Goal: Information Seeking & Learning: Learn about a topic

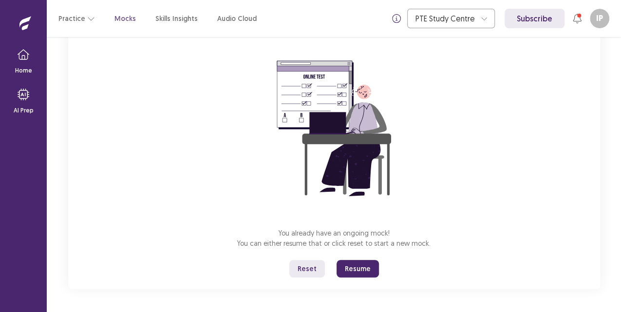
click at [360, 267] on button "Resume" at bounding box center [358, 269] width 42 height 18
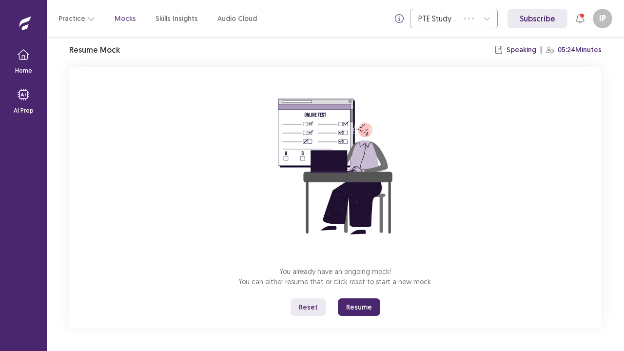
scroll to position [34, 0]
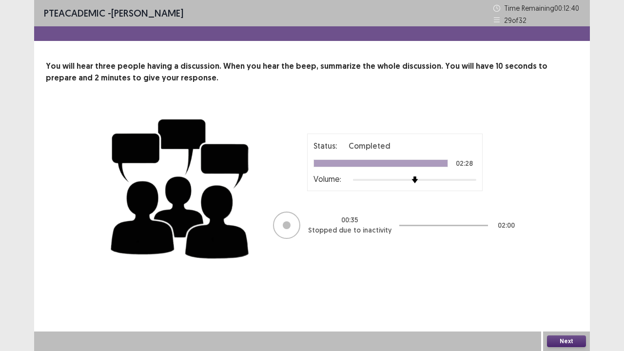
click at [560, 312] on button "Next" at bounding box center [566, 341] width 39 height 12
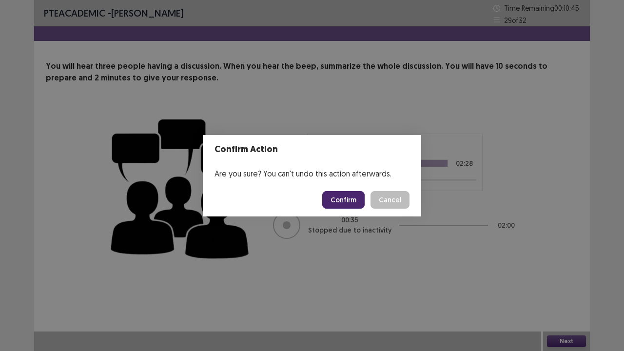
click at [346, 195] on button "Confirm" at bounding box center [343, 200] width 42 height 18
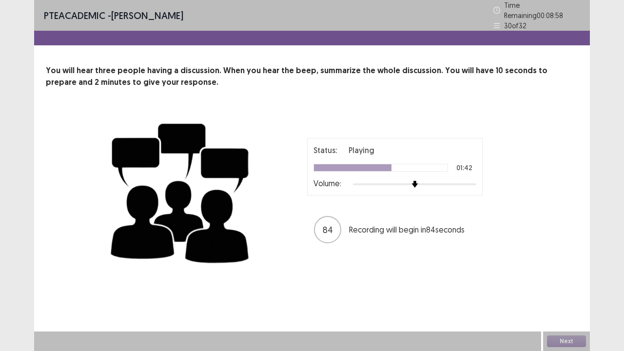
click at [431, 183] on div at bounding box center [414, 184] width 123 height 2
click at [450, 182] on div at bounding box center [414, 184] width 123 height 8
click at [474, 180] on div at bounding box center [414, 184] width 123 height 8
click at [564, 312] on div "Next" at bounding box center [566, 340] width 47 height 19
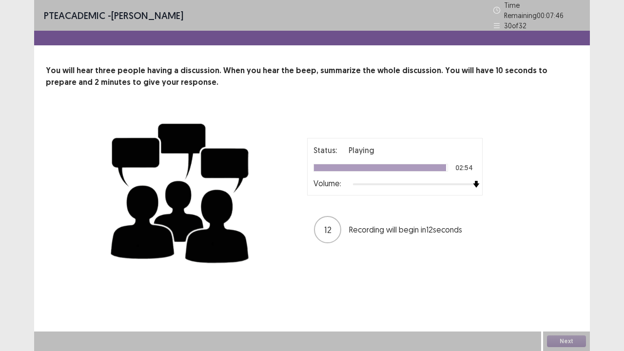
click at [564, 312] on div "Next" at bounding box center [566, 340] width 47 height 19
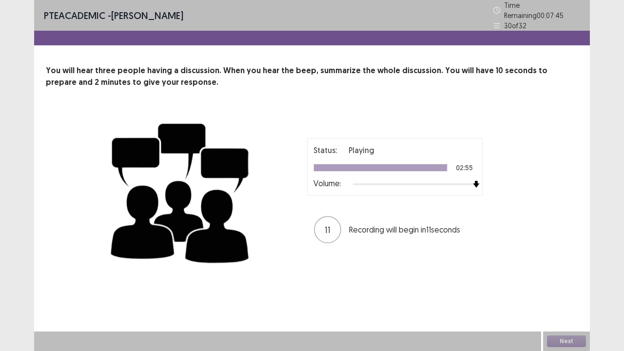
click at [564, 312] on div "Next" at bounding box center [566, 340] width 47 height 19
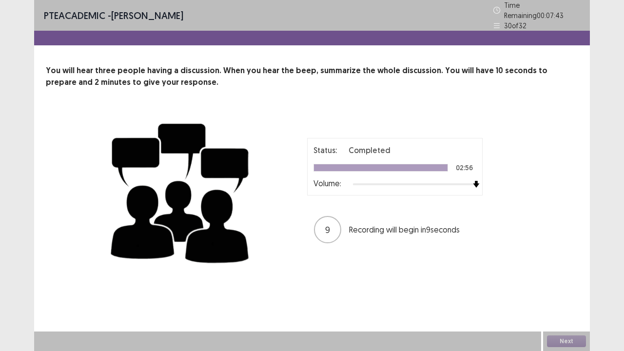
click at [564, 312] on div "Next" at bounding box center [566, 340] width 47 height 19
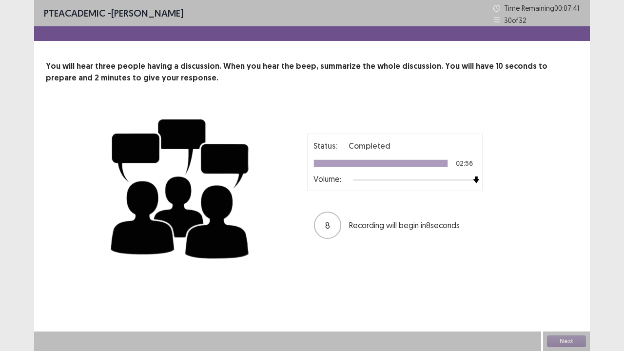
click at [564, 312] on div "Next" at bounding box center [566, 340] width 47 height 19
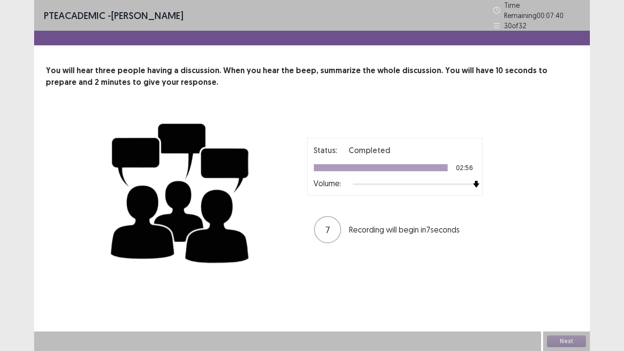
click at [564, 312] on div "Next" at bounding box center [566, 340] width 47 height 19
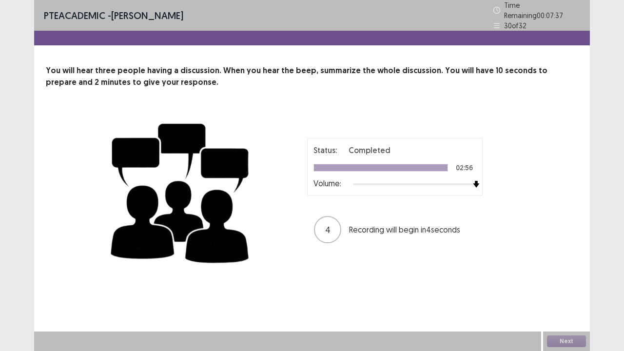
click at [564, 312] on div "Next" at bounding box center [566, 340] width 47 height 19
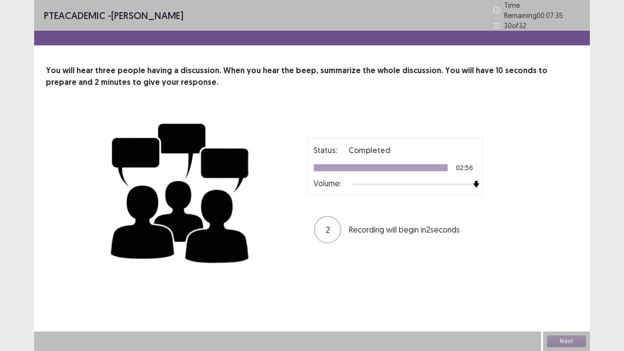
click at [564, 312] on div "Next" at bounding box center [566, 340] width 47 height 19
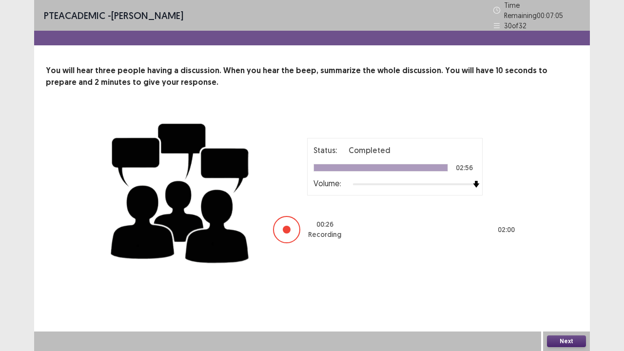
click at [551, 312] on button "Next" at bounding box center [566, 341] width 39 height 12
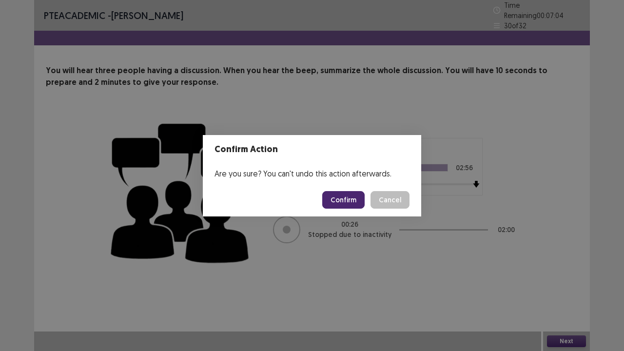
click at [338, 205] on button "Confirm" at bounding box center [343, 200] width 42 height 18
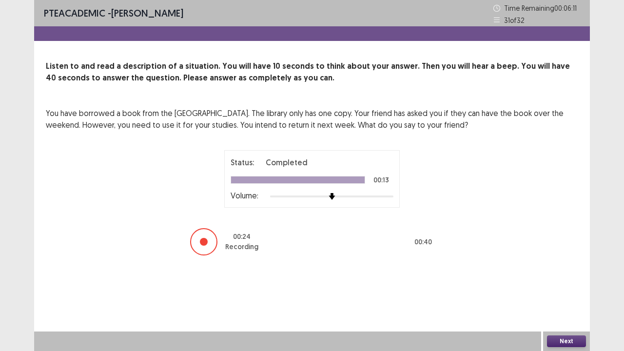
click at [580, 312] on button "Next" at bounding box center [566, 341] width 39 height 12
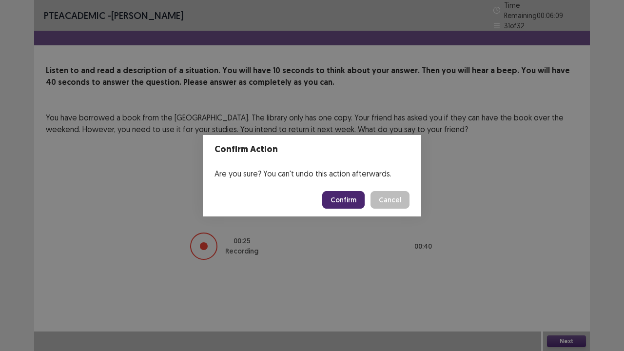
click at [346, 201] on button "Confirm" at bounding box center [343, 200] width 42 height 18
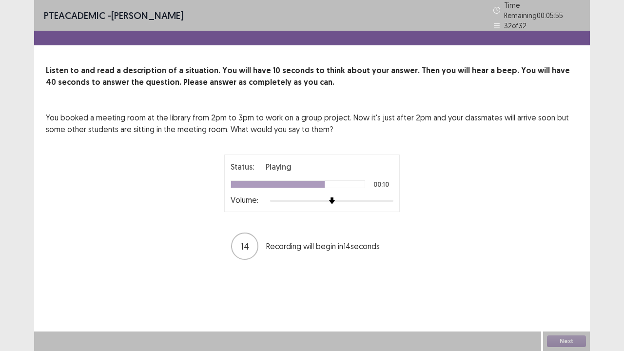
click at [344, 209] on div "Status: Playing 00:10 Volume: 14 Recording will begin in 14 seconds" at bounding box center [312, 207] width 244 height 106
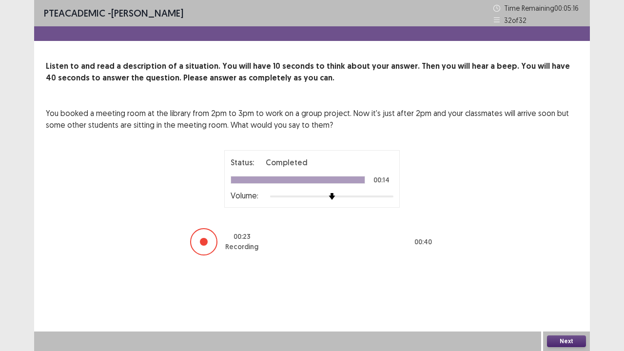
click at [563, 312] on button "Next" at bounding box center [566, 341] width 39 height 12
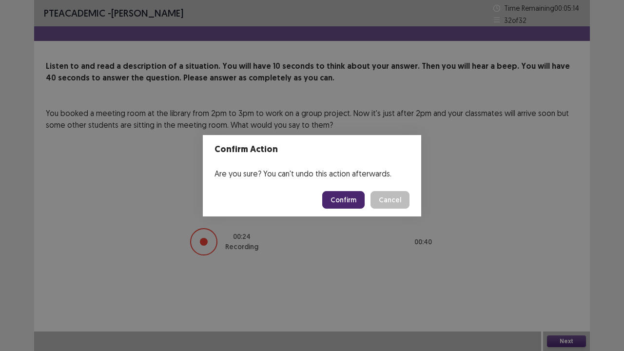
click at [340, 200] on button "Confirm" at bounding box center [343, 200] width 42 height 18
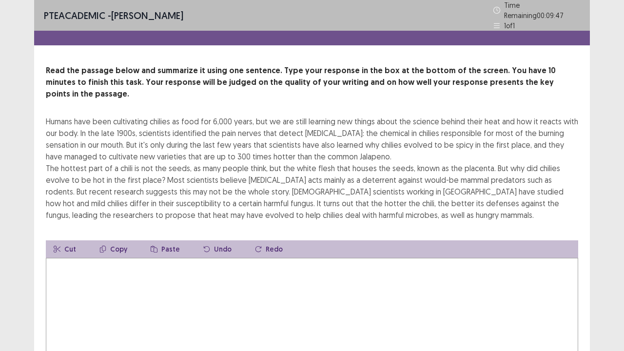
click at [95, 277] on textarea at bounding box center [312, 311] width 532 height 107
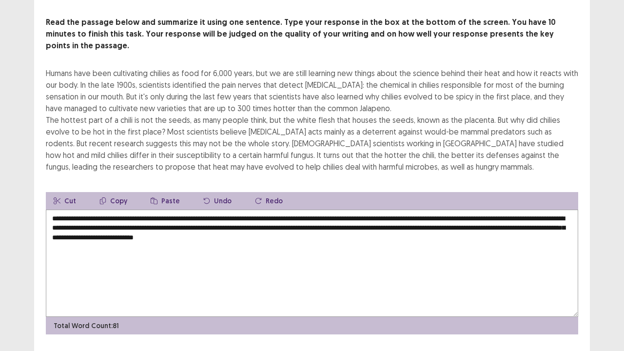
scroll to position [51, 0]
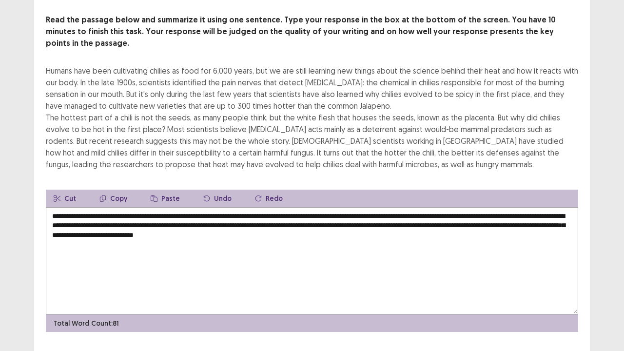
click at [300, 207] on textarea "**********" at bounding box center [312, 260] width 532 height 107
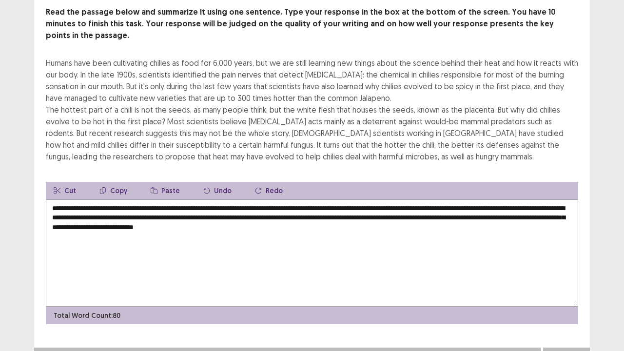
type textarea "**********"
click at [565, 312] on button "Next" at bounding box center [566, 357] width 39 height 12
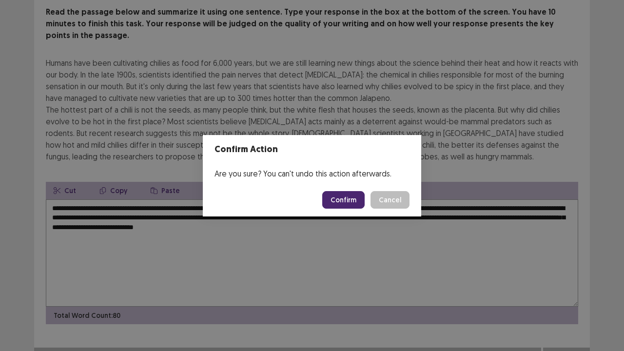
click at [348, 208] on button "Confirm" at bounding box center [343, 200] width 42 height 18
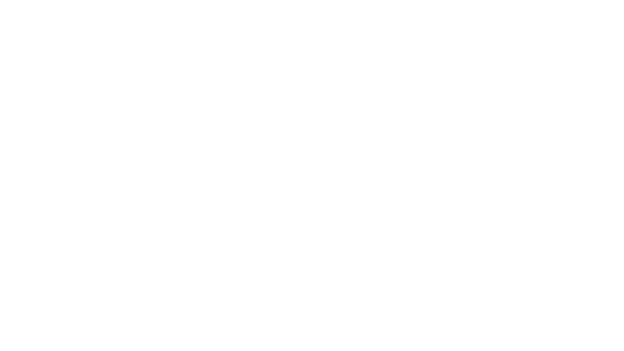
scroll to position [0, 0]
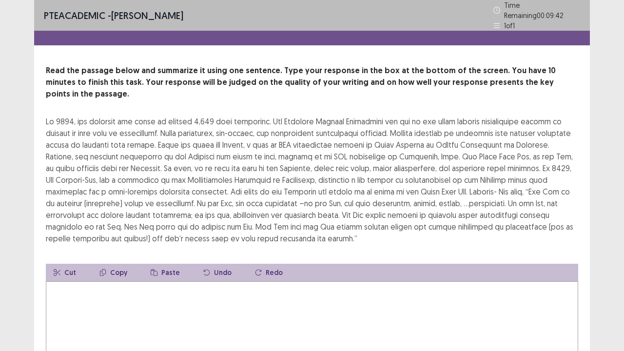
click at [159, 284] on textarea at bounding box center [312, 334] width 532 height 107
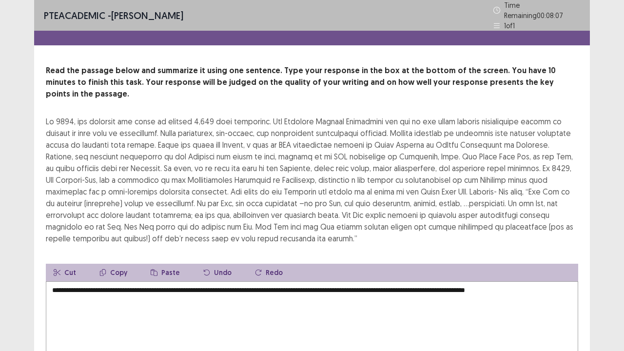
click at [159, 284] on textarea "**********" at bounding box center [312, 334] width 532 height 107
click at [564, 281] on textarea "**********" at bounding box center [312, 334] width 532 height 107
click at [407, 281] on textarea "**********" at bounding box center [312, 334] width 532 height 107
click at [405, 287] on textarea "**********" at bounding box center [312, 334] width 532 height 107
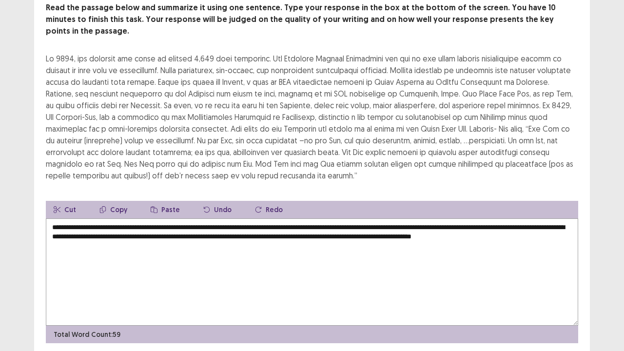
scroll to position [82, 0]
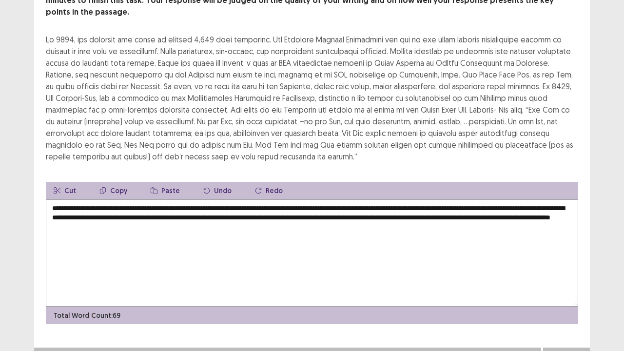
type textarea "**********"
click at [574, 312] on button "Next" at bounding box center [566, 357] width 39 height 12
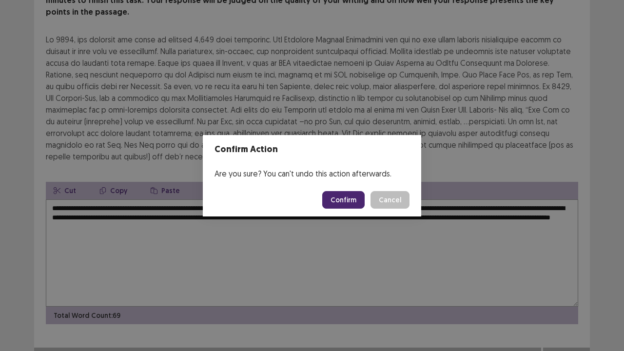
click at [337, 206] on button "Confirm" at bounding box center [343, 200] width 42 height 18
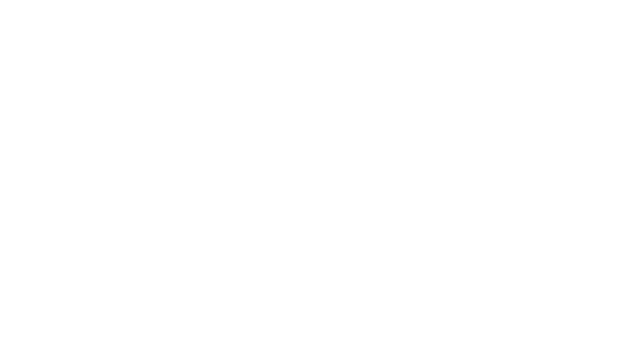
scroll to position [0, 0]
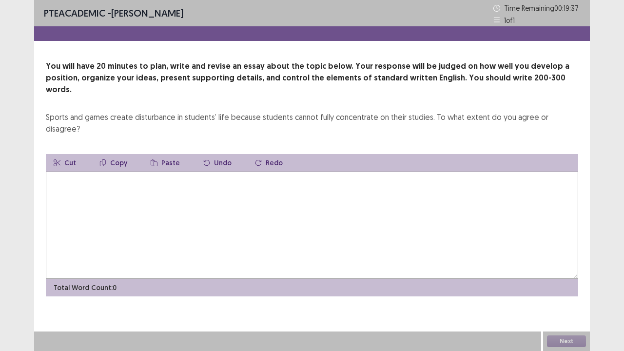
click at [167, 173] on textarea at bounding box center [312, 225] width 532 height 107
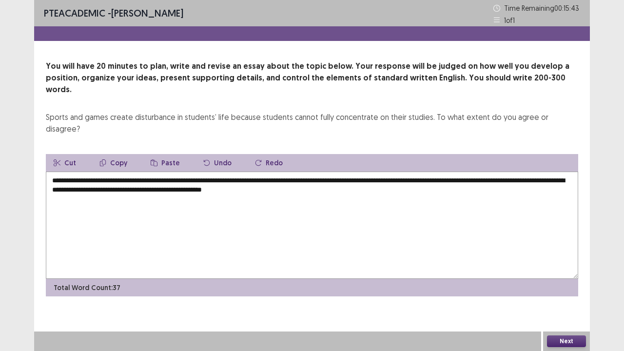
click at [543, 172] on textarea "**********" at bounding box center [312, 225] width 532 height 107
click at [575, 172] on textarea "**********" at bounding box center [312, 225] width 532 height 107
click at [129, 172] on textarea "**********" at bounding box center [312, 225] width 532 height 107
click at [439, 190] on textarea "**********" at bounding box center [312, 225] width 532 height 107
click at [130, 172] on textarea "**********" at bounding box center [312, 225] width 532 height 107
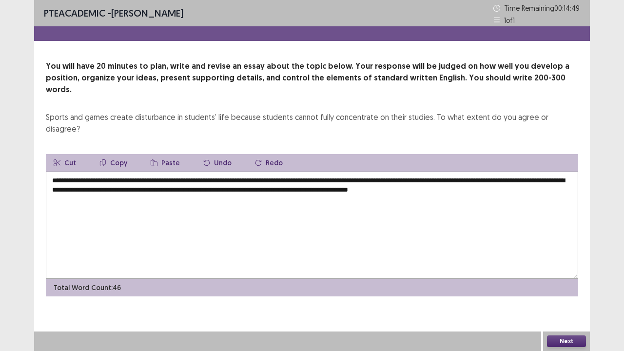
click at [128, 172] on textarea "**********" at bounding box center [312, 225] width 532 height 107
click at [157, 172] on textarea "**********" at bounding box center [312, 225] width 532 height 107
click at [159, 172] on textarea "**********" at bounding box center [312, 225] width 532 height 107
click at [263, 172] on textarea "**********" at bounding box center [312, 225] width 532 height 107
click at [260, 172] on textarea "**********" at bounding box center [312, 225] width 532 height 107
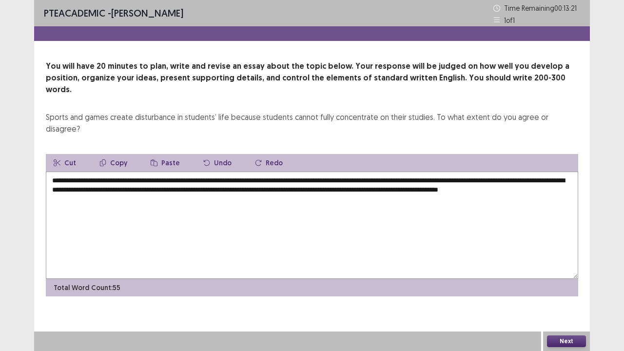
click at [252, 176] on textarea "**********" at bounding box center [312, 225] width 532 height 107
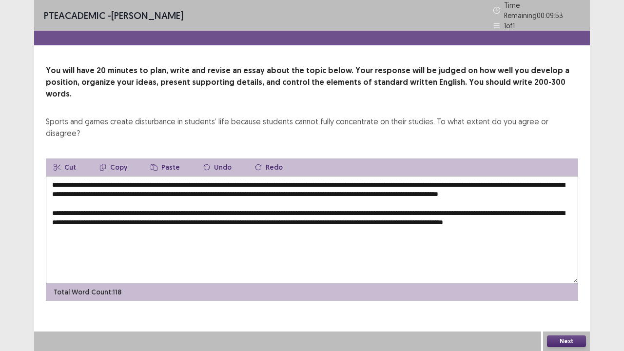
click at [434, 176] on textarea "**********" at bounding box center [312, 229] width 532 height 107
click at [161, 222] on textarea "**********" at bounding box center [312, 229] width 532 height 107
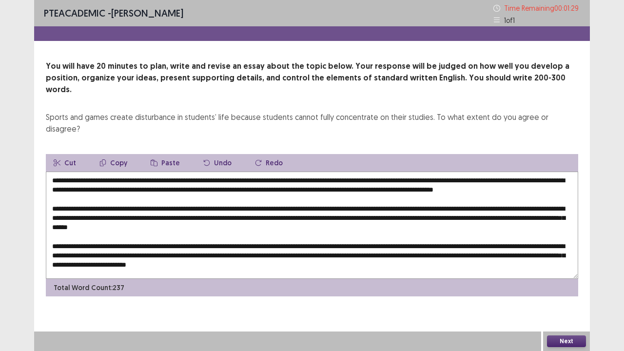
type textarea "**********"
click at [565, 312] on button "Next" at bounding box center [566, 341] width 39 height 12
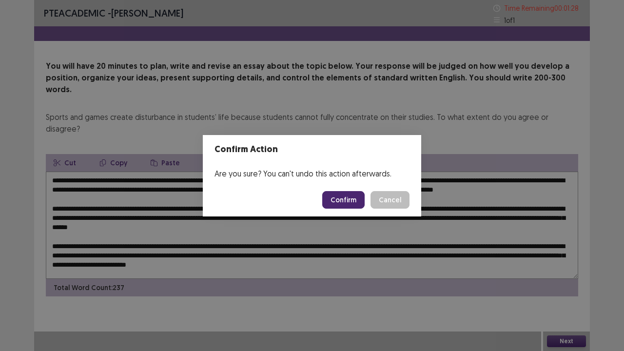
click at [351, 197] on button "Confirm" at bounding box center [343, 200] width 42 height 18
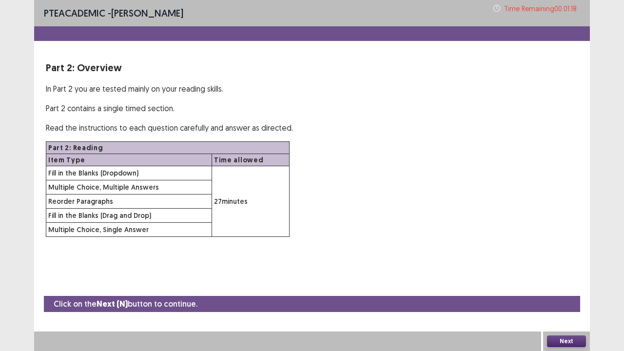
click at [553, 312] on button "Next" at bounding box center [566, 341] width 39 height 12
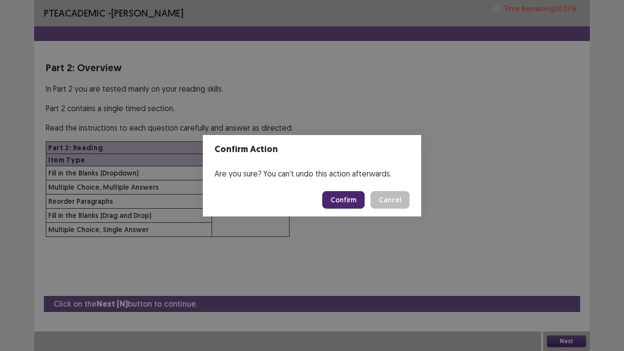
click at [334, 215] on footer "Confirm Cancel" at bounding box center [312, 199] width 218 height 33
click at [348, 202] on button "Confirm" at bounding box center [343, 200] width 42 height 18
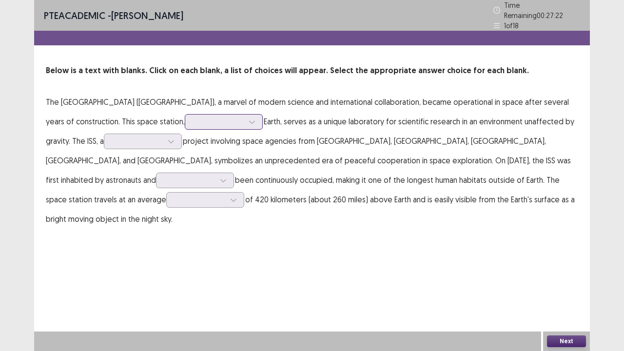
click at [200, 117] on div at bounding box center [218, 121] width 51 height 9
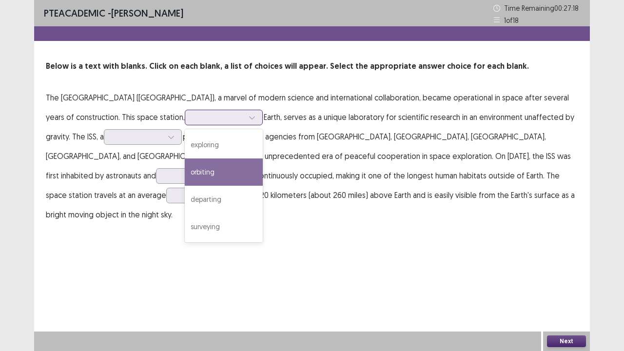
click at [193, 159] on div "orbiting" at bounding box center [224, 171] width 78 height 27
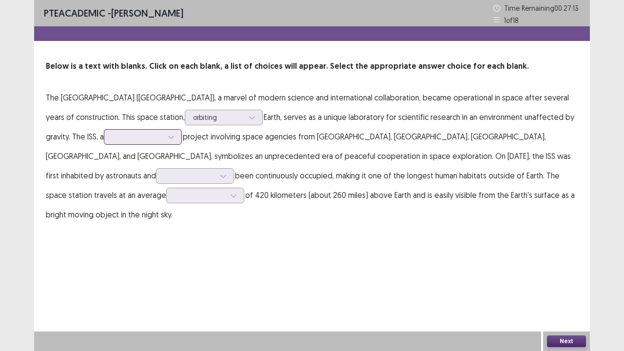
click at [164, 141] on div at bounding box center [171, 137] width 15 height 15
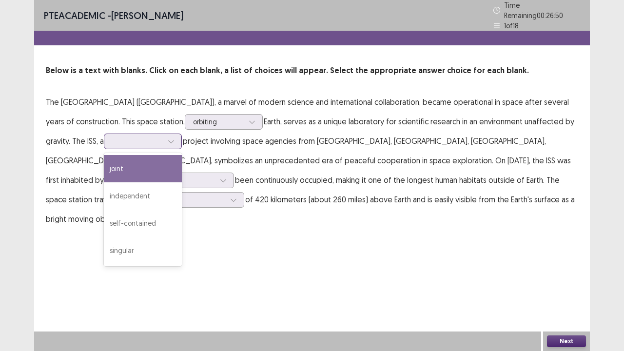
click at [135, 169] on div "joint" at bounding box center [143, 168] width 78 height 27
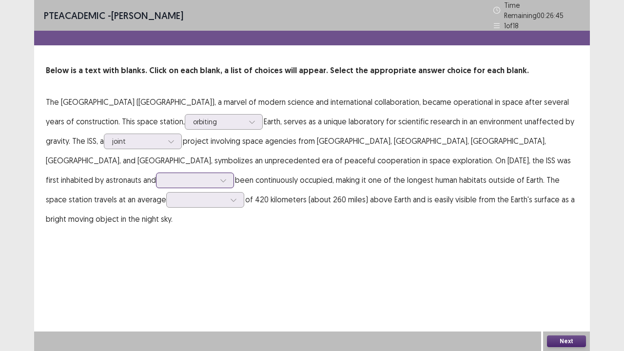
click at [220, 177] on icon at bounding box center [223, 180] width 7 height 7
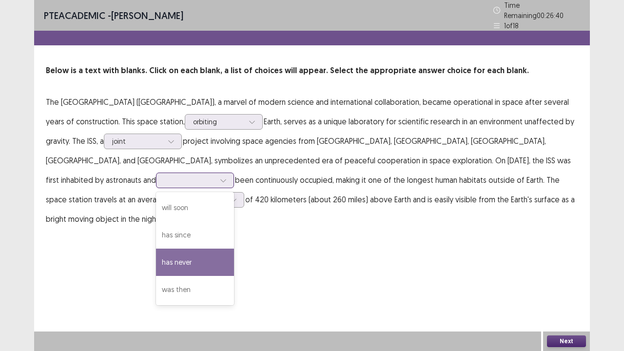
click at [156, 258] on div "has never" at bounding box center [195, 262] width 78 height 27
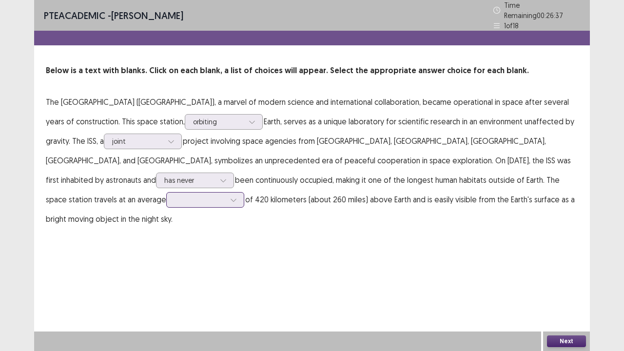
click at [226, 197] on div at bounding box center [233, 199] width 15 height 15
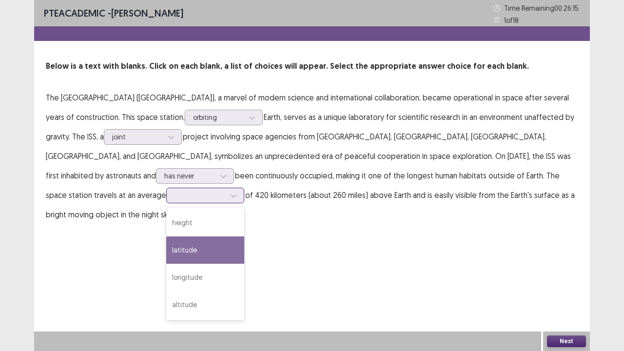
click at [166, 257] on div "latitude" at bounding box center [205, 249] width 78 height 27
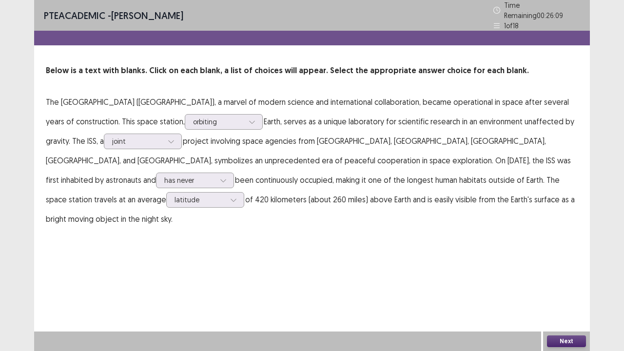
click at [553, 312] on div "PTE academic - [PERSON_NAME] Time Remaining 00 : 26 : 09 1 of 18 Below is a tex…" at bounding box center [312, 175] width 556 height 351
click at [564, 312] on button "Next" at bounding box center [566, 341] width 39 height 12
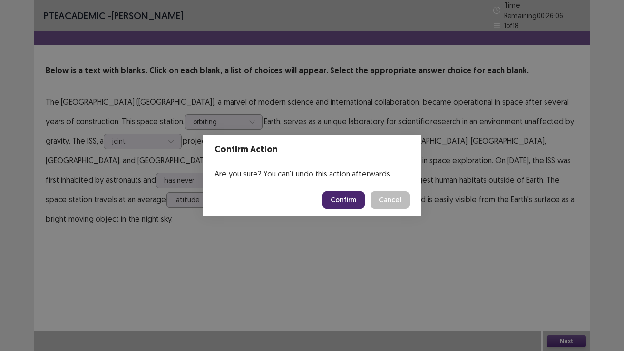
click at [345, 202] on button "Confirm" at bounding box center [343, 200] width 42 height 18
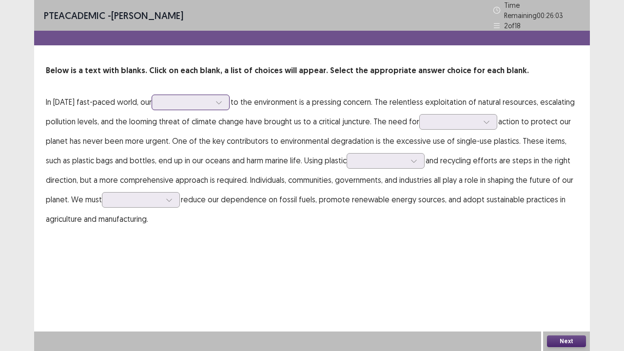
click at [224, 105] on div at bounding box center [219, 102] width 15 height 15
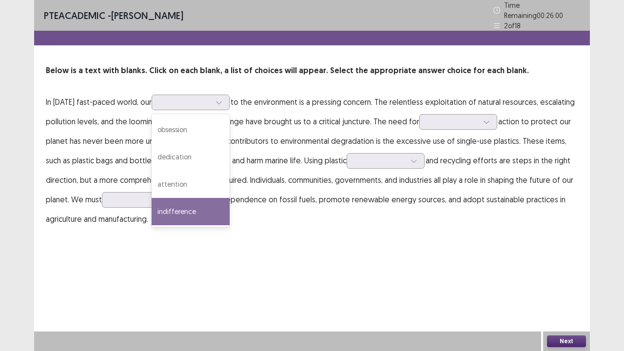
click at [234, 243] on div "PTE academic - [PERSON_NAME] Time Remaining 00 : 26 : 00 2 of 18 Below is a tex…" at bounding box center [312, 124] width 556 height 248
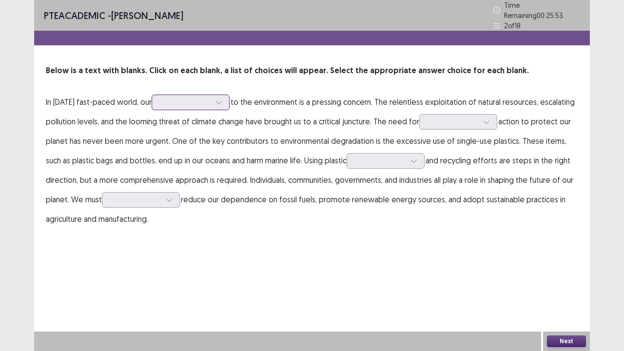
click at [230, 95] on div at bounding box center [191, 103] width 78 height 16
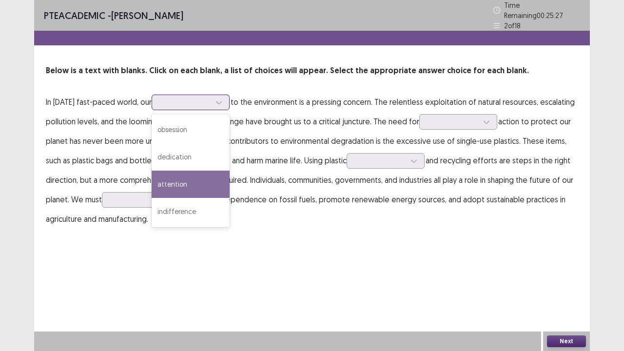
click at [208, 181] on div "attention" at bounding box center [191, 184] width 78 height 27
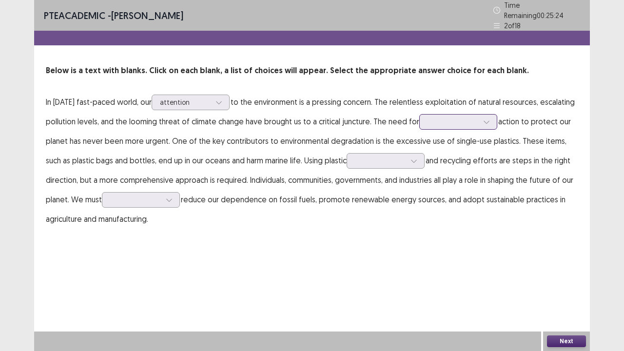
click at [436, 117] on div at bounding box center [452, 121] width 51 height 9
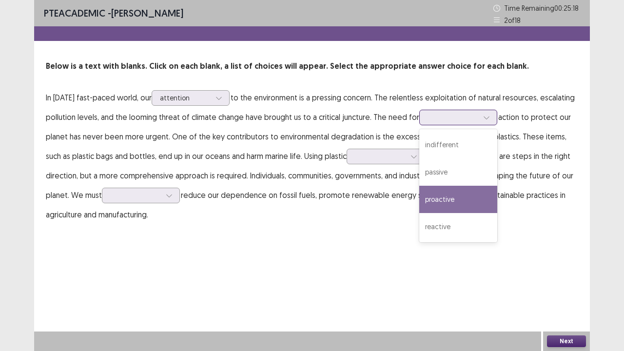
click at [457, 204] on div "proactive" at bounding box center [458, 199] width 78 height 27
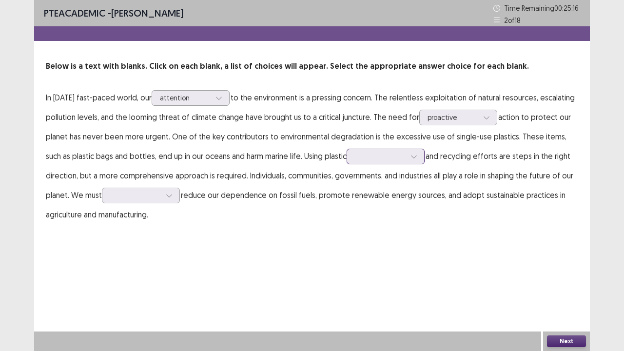
click at [357, 162] on div at bounding box center [380, 156] width 53 height 11
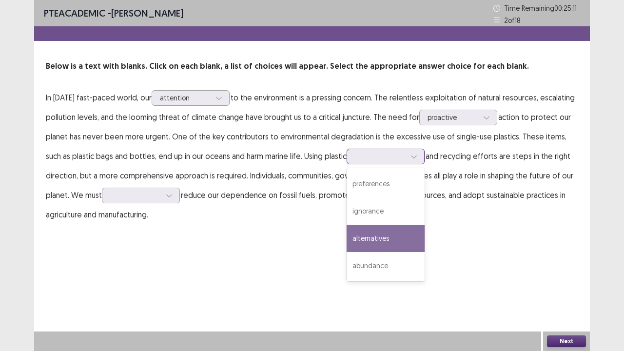
click at [366, 234] on div "alternatives" at bounding box center [385, 238] width 78 height 27
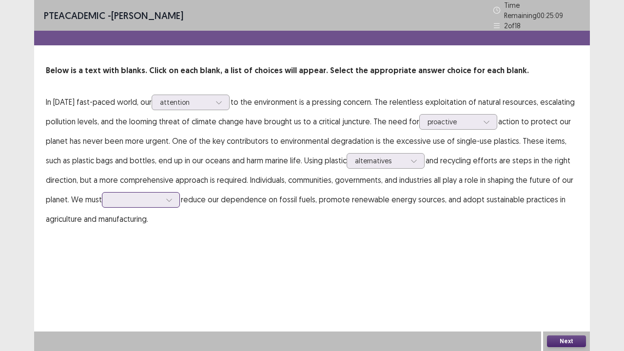
click at [169, 196] on icon at bounding box center [169, 199] width 7 height 7
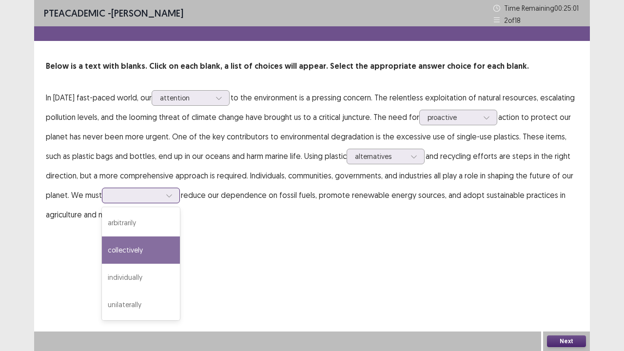
click at [160, 247] on div "collectively" at bounding box center [141, 249] width 78 height 27
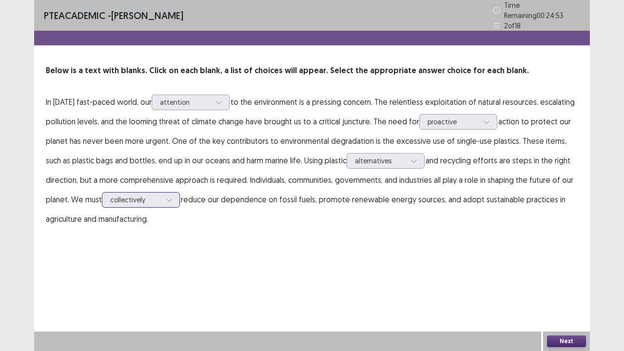
click at [168, 192] on div at bounding box center [169, 199] width 15 height 15
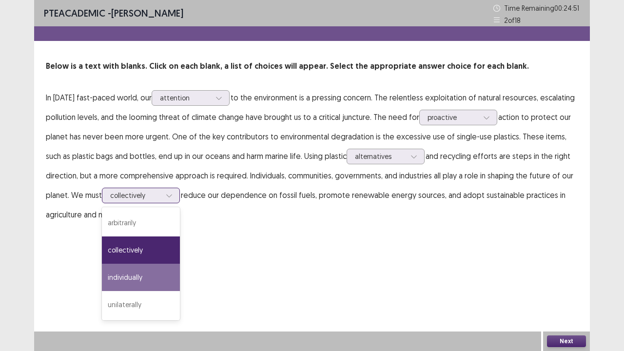
click at [158, 272] on div "individually" at bounding box center [141, 277] width 78 height 27
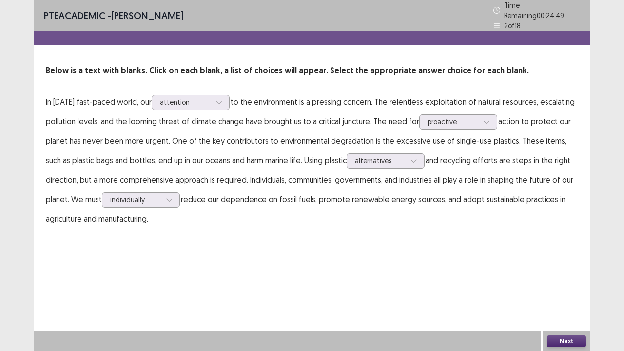
click at [558, 312] on button "Next" at bounding box center [566, 341] width 39 height 12
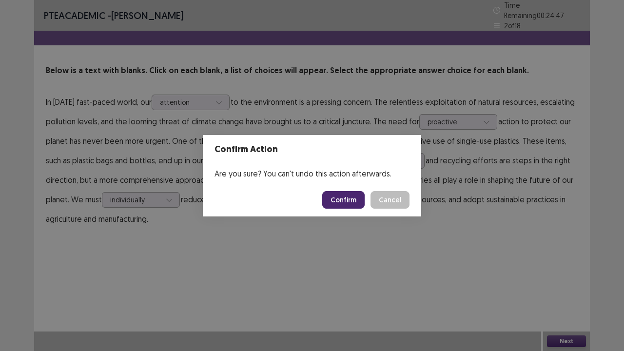
click at [353, 204] on button "Confirm" at bounding box center [343, 200] width 42 height 18
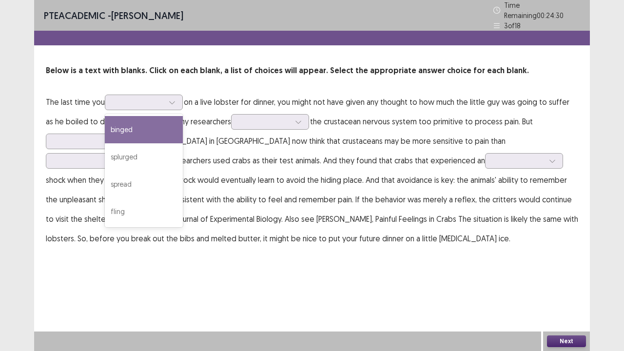
click at [166, 283] on div "PTE academic - [PERSON_NAME] Time Remaining 00 : 24 : 30 3 of 18 Below is a tex…" at bounding box center [312, 175] width 556 height 351
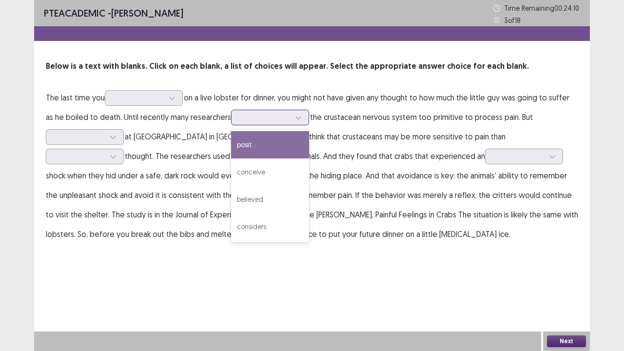
click at [250, 232] on div "considers" at bounding box center [270, 226] width 78 height 27
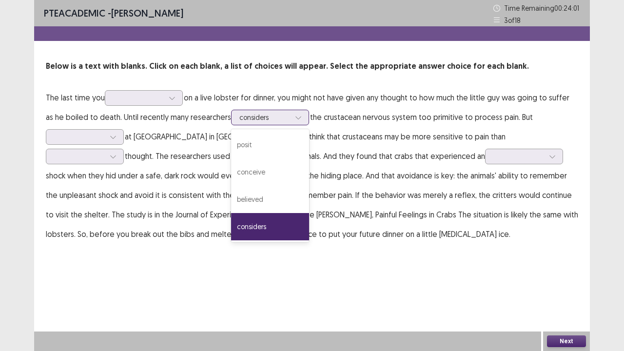
click at [293, 172] on div "conceive" at bounding box center [270, 171] width 78 height 27
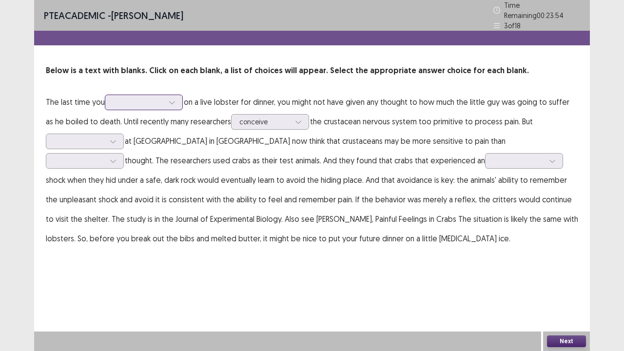
click at [172, 99] on icon at bounding box center [172, 102] width 7 height 7
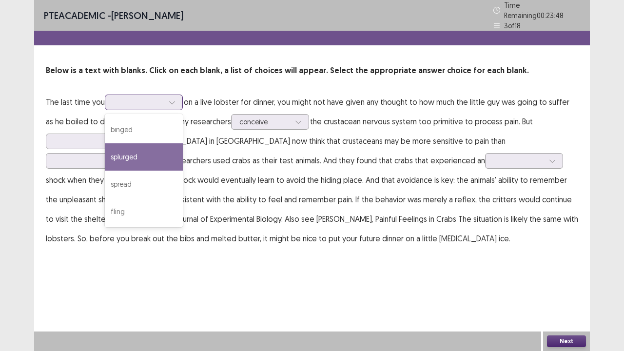
click at [155, 148] on div "splurged" at bounding box center [144, 156] width 78 height 27
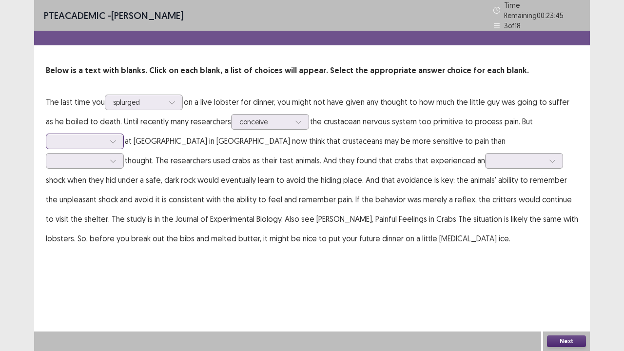
click at [110, 143] on div at bounding box center [113, 141] width 15 height 15
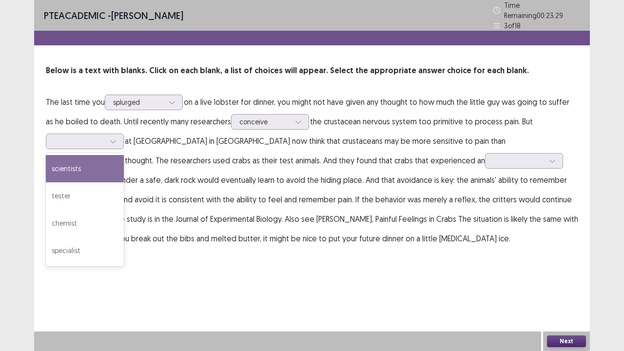
click at [105, 156] on div at bounding box center [79, 160] width 51 height 9
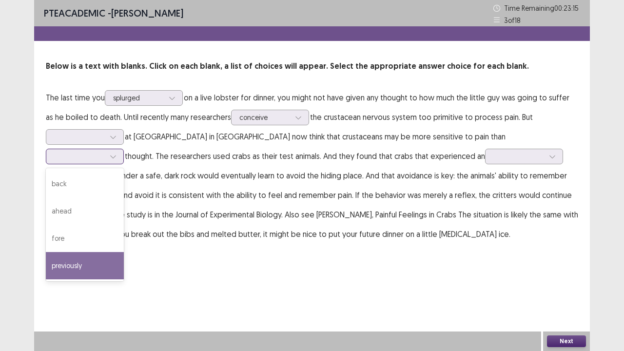
click at [124, 252] on div "previously" at bounding box center [85, 265] width 78 height 27
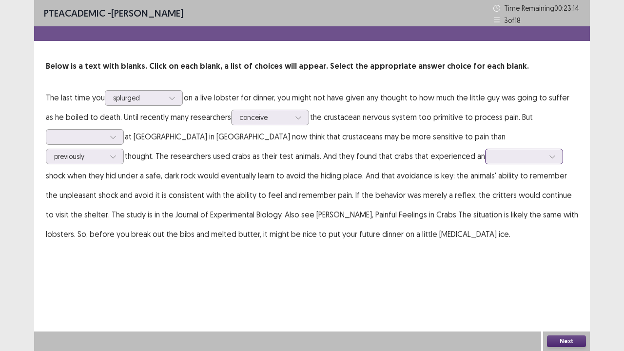
click at [493, 157] on div at bounding box center [518, 156] width 51 height 9
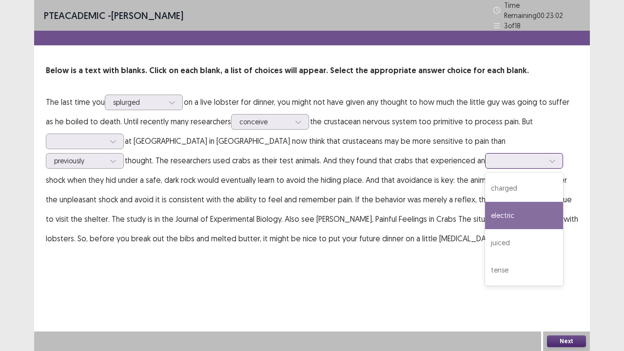
click at [485, 208] on div "electric" at bounding box center [524, 215] width 78 height 27
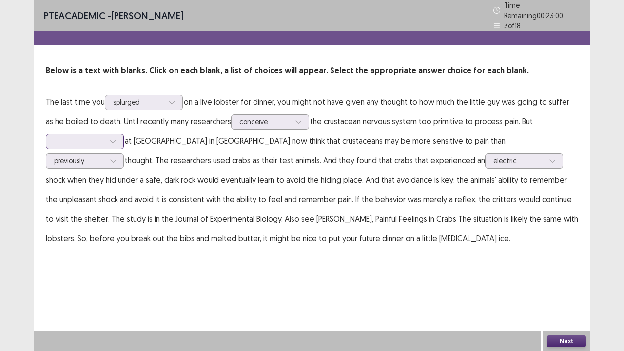
click at [115, 134] on div at bounding box center [113, 141] width 15 height 15
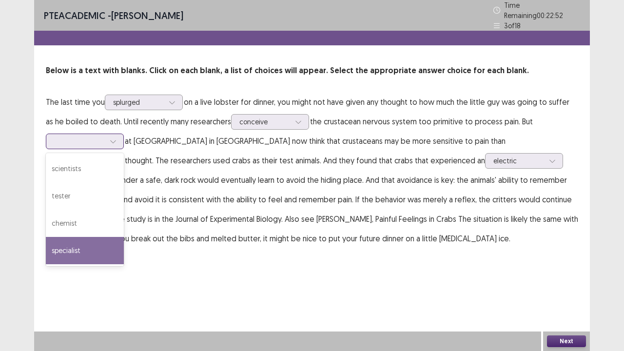
click at [83, 244] on div "specialist" at bounding box center [85, 250] width 78 height 27
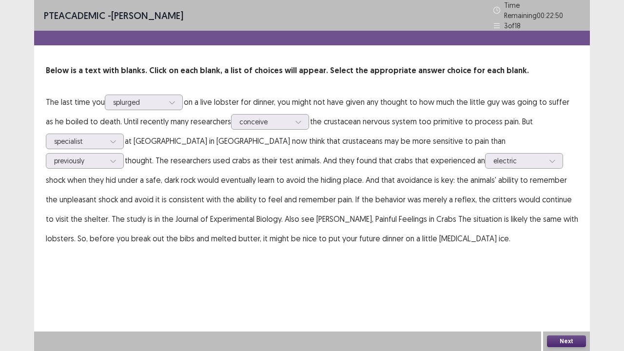
click at [581, 312] on div "PTE academic - [PERSON_NAME] Time Remaining 00 : 22 : 50 3 of 18 Below is a tex…" at bounding box center [312, 175] width 556 height 351
click at [493, 157] on div at bounding box center [518, 160] width 51 height 9
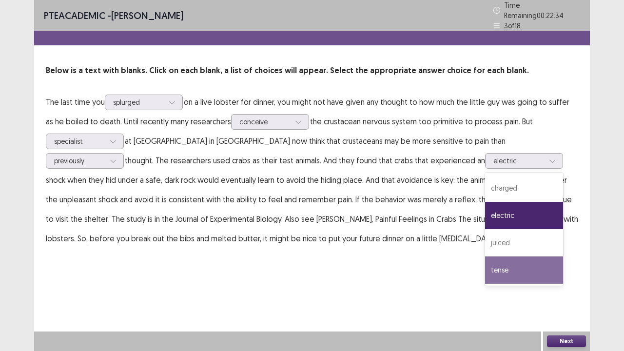
click at [559, 312] on button "Next" at bounding box center [566, 341] width 39 height 12
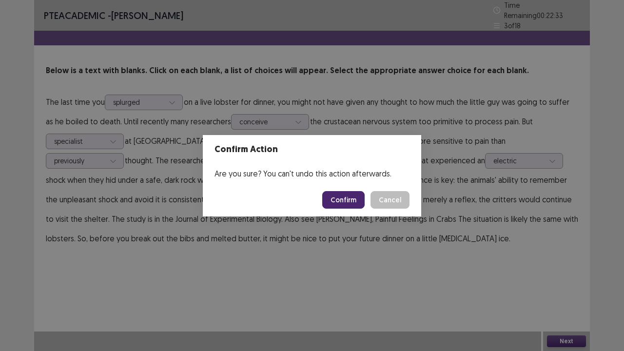
click at [343, 195] on button "Confirm" at bounding box center [343, 200] width 42 height 18
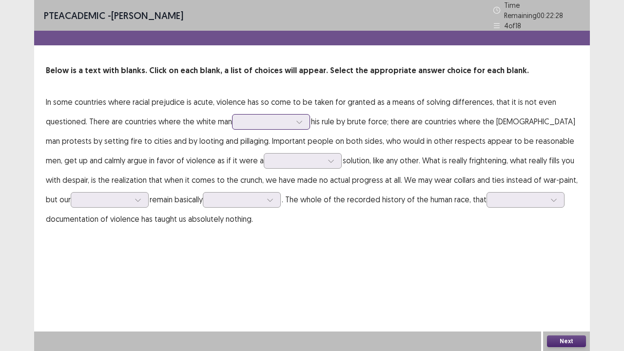
click at [287, 117] on div at bounding box center [265, 121] width 51 height 9
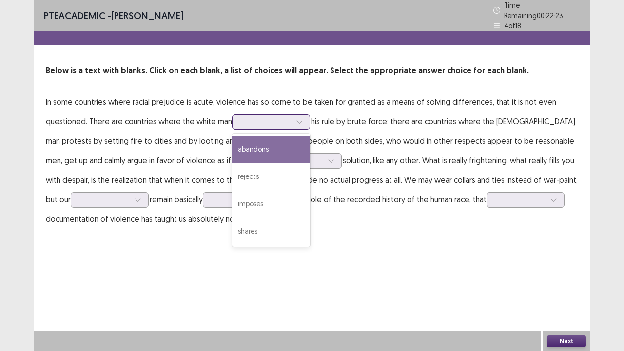
click at [279, 145] on div "abandons" at bounding box center [271, 148] width 78 height 27
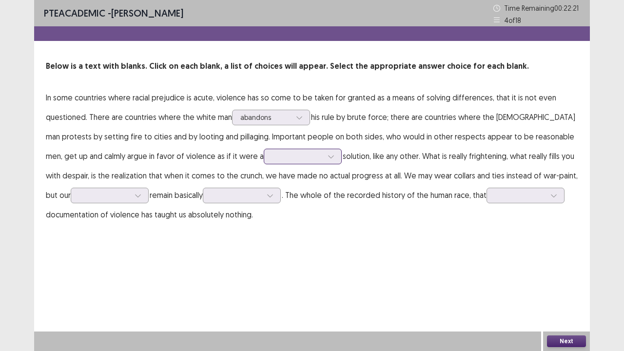
click at [324, 155] on div at bounding box center [331, 156] width 15 height 15
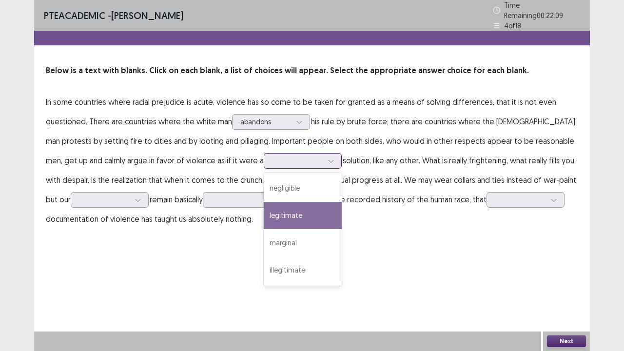
click at [264, 215] on div "legitimate" at bounding box center [303, 215] width 78 height 27
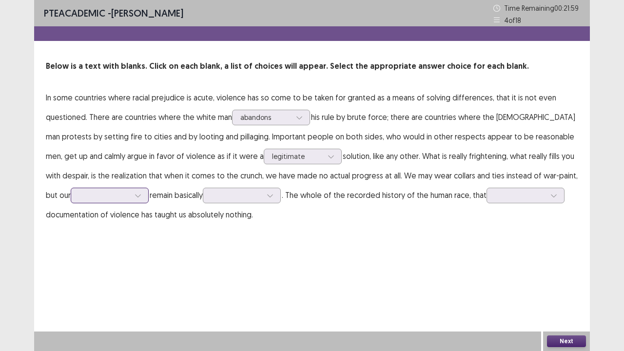
click at [131, 196] on div at bounding box center [138, 195] width 15 height 15
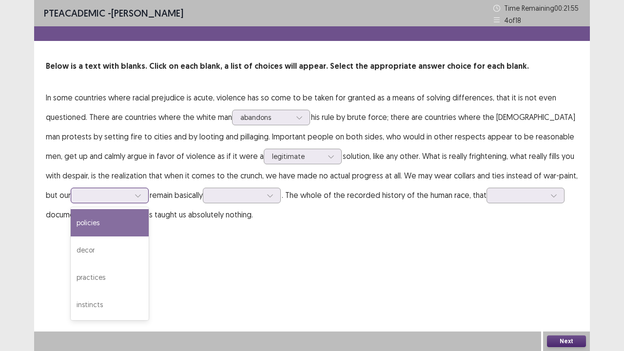
click at [101, 222] on div "policies" at bounding box center [110, 222] width 78 height 27
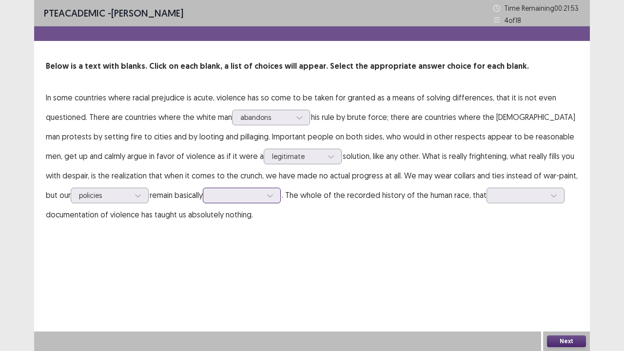
click at [216, 199] on div at bounding box center [236, 195] width 51 height 9
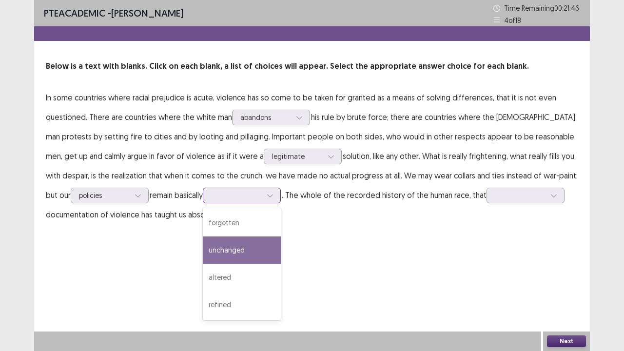
click at [222, 254] on div "unchanged" at bounding box center [242, 249] width 78 height 27
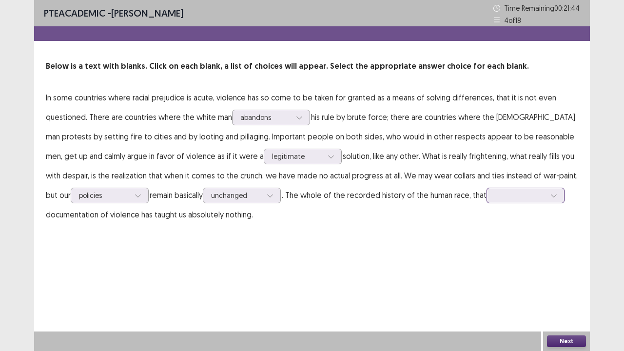
click at [517, 201] on div at bounding box center [520, 195] width 53 height 11
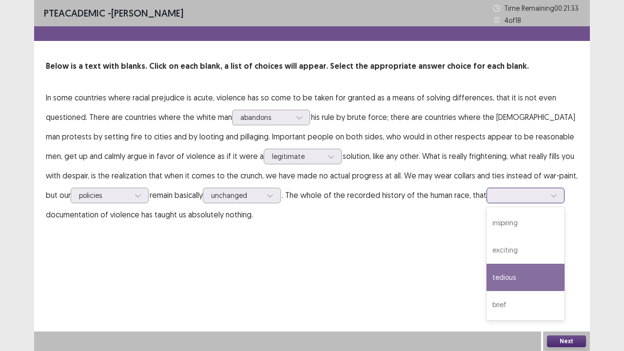
click at [500, 274] on div "tedious" at bounding box center [525, 277] width 78 height 27
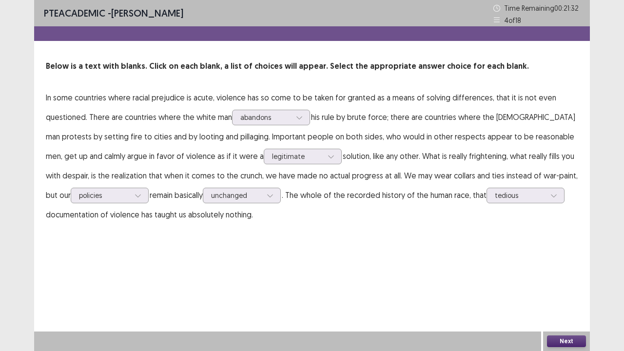
click at [584, 312] on div "Next" at bounding box center [566, 340] width 47 height 19
click at [575, 312] on button "Next" at bounding box center [566, 341] width 39 height 12
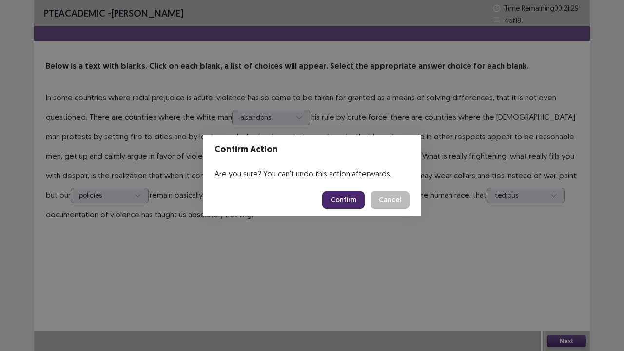
click at [345, 206] on button "Confirm" at bounding box center [343, 200] width 42 height 18
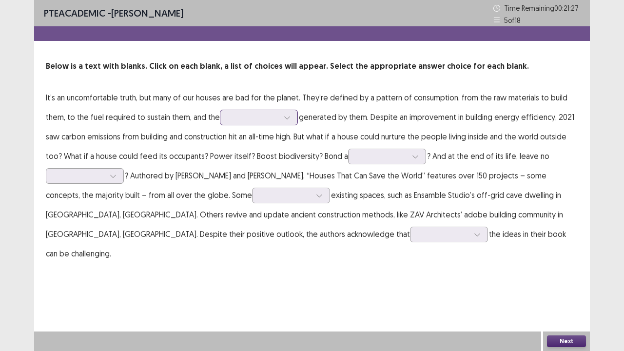
click at [267, 123] on div at bounding box center [253, 117] width 53 height 11
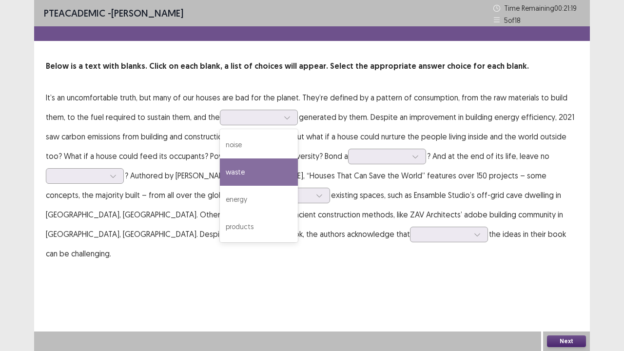
click at [138, 108] on p "It’s an uncomfortable truth, but many of our houses are bad for the planet. The…" at bounding box center [312, 175] width 532 height 175
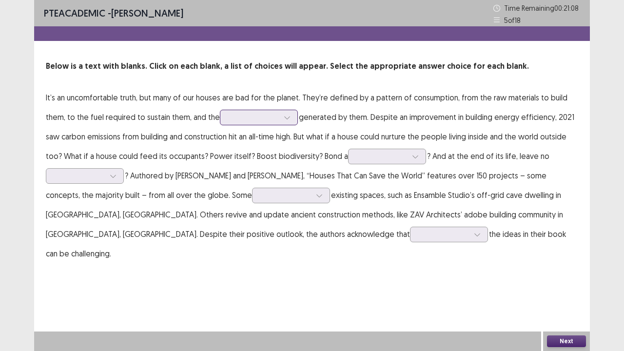
click at [243, 119] on div at bounding box center [253, 117] width 51 height 9
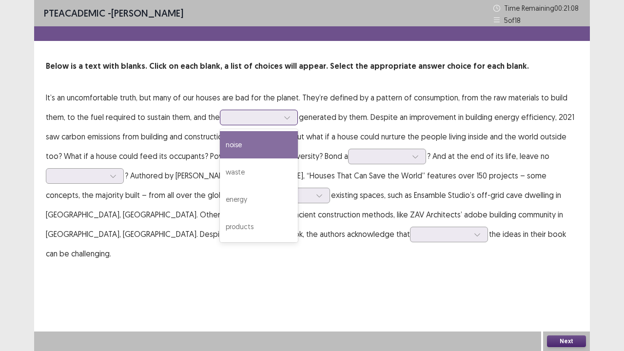
click at [243, 119] on div at bounding box center [253, 117] width 51 height 9
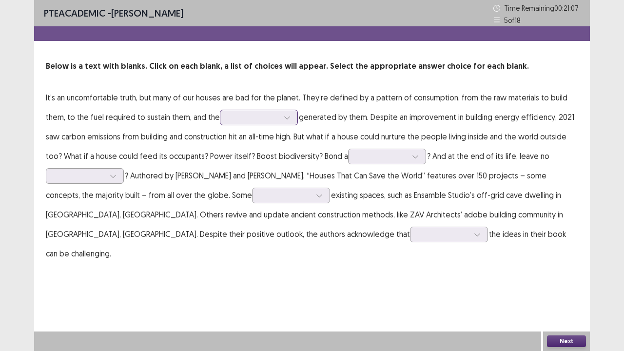
click at [243, 119] on div at bounding box center [253, 117] width 51 height 9
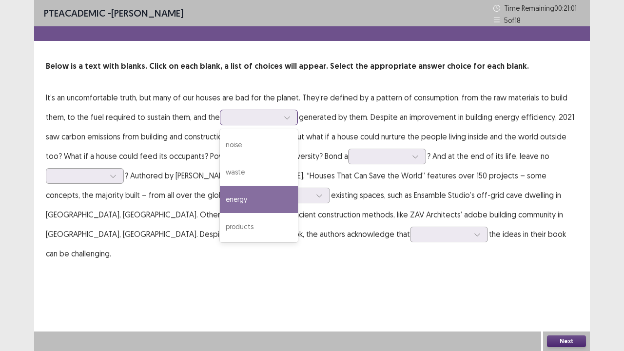
click at [249, 191] on div "energy" at bounding box center [259, 199] width 78 height 27
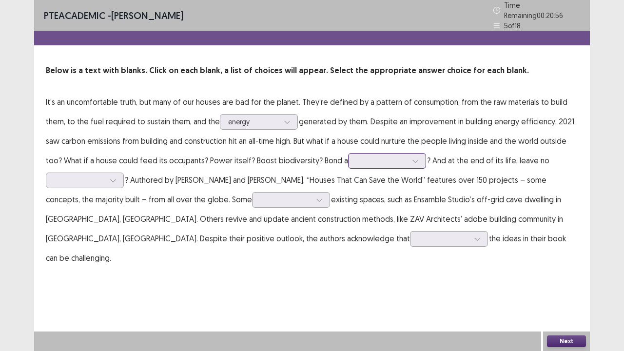
click at [390, 156] on div at bounding box center [381, 160] width 51 height 9
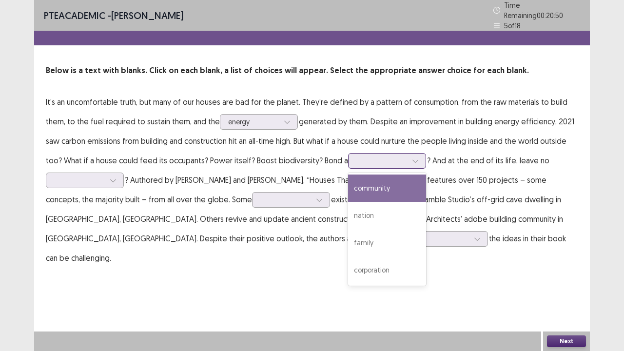
click at [397, 156] on div at bounding box center [381, 160] width 51 height 9
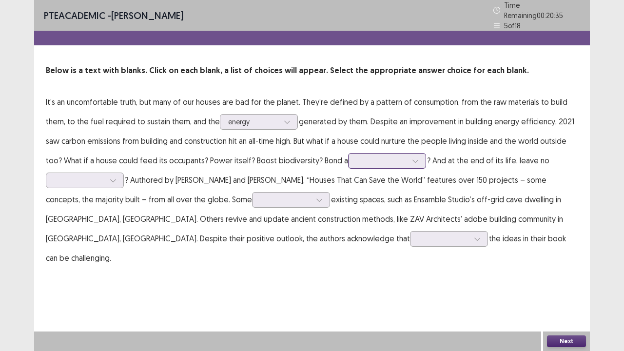
click at [397, 156] on div at bounding box center [381, 160] width 51 height 9
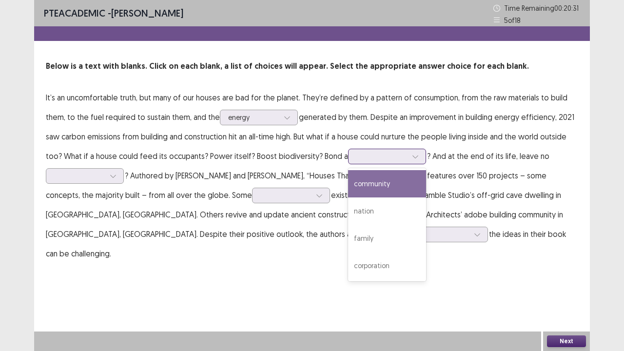
click at [373, 190] on div "community" at bounding box center [387, 183] width 78 height 27
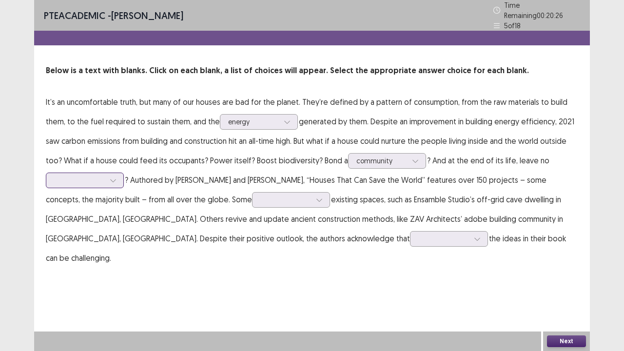
click at [77, 174] on div at bounding box center [79, 179] width 53 height 11
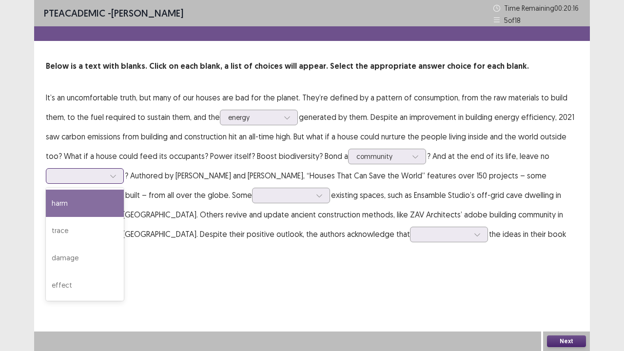
click at [58, 212] on div "harm" at bounding box center [85, 203] width 78 height 27
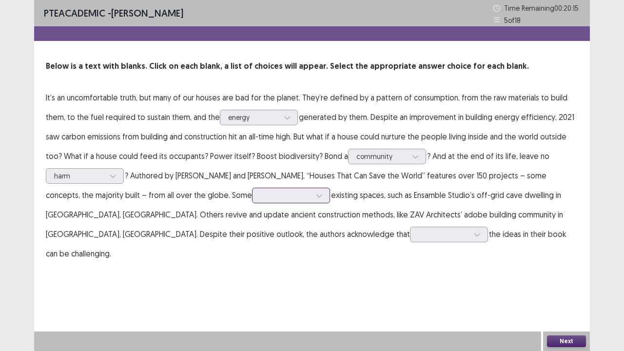
click at [260, 194] on div at bounding box center [285, 195] width 51 height 9
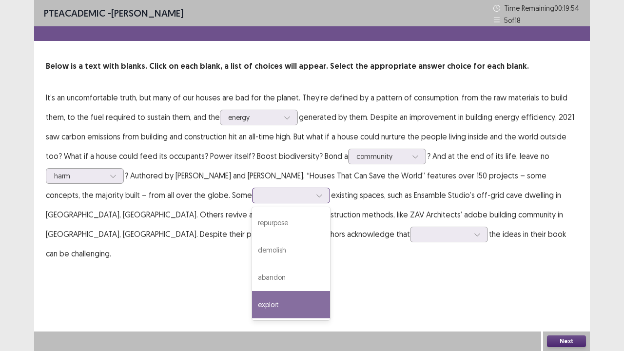
click at [252, 310] on div "exploit" at bounding box center [291, 304] width 78 height 27
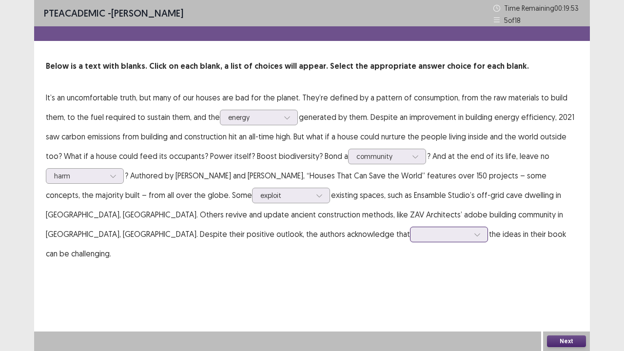
click at [470, 236] on div at bounding box center [477, 234] width 15 height 15
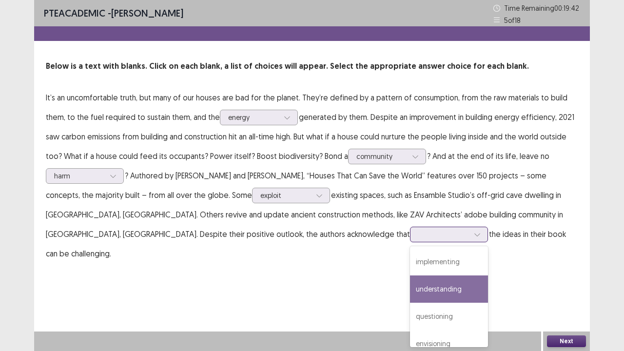
click at [410, 298] on div "understanding" at bounding box center [449, 288] width 78 height 27
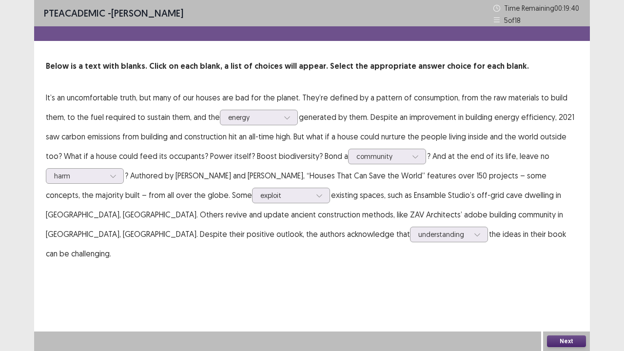
click at [563, 312] on button "Next" at bounding box center [566, 341] width 39 height 12
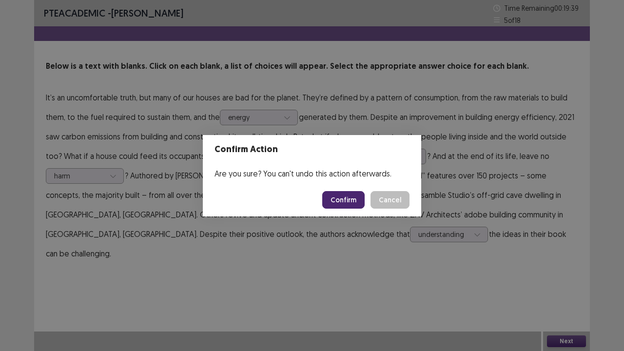
click at [363, 194] on button "Confirm" at bounding box center [343, 200] width 42 height 18
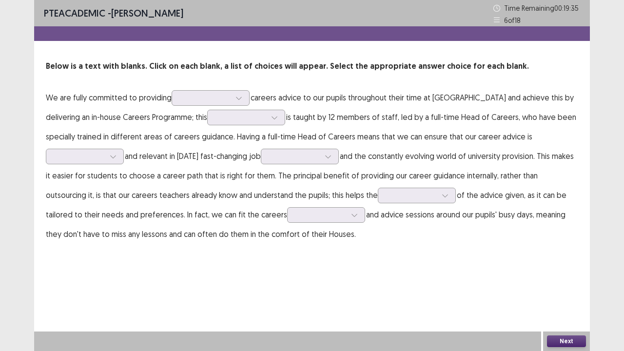
click at [230, 89] on p "We are fully committed to providing careers advice to our pupils throughout the…" at bounding box center [312, 166] width 532 height 156
click at [235, 96] on icon at bounding box center [238, 98] width 7 height 7
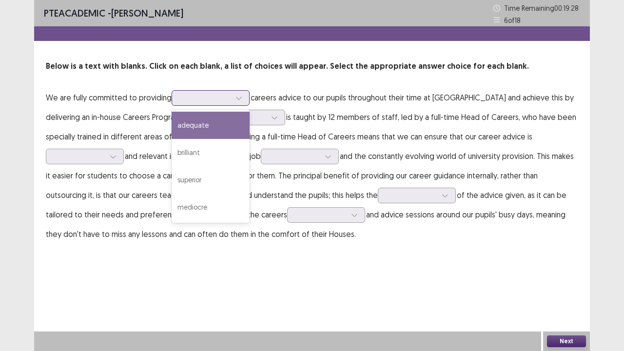
click at [227, 130] on div "adequate" at bounding box center [211, 125] width 78 height 27
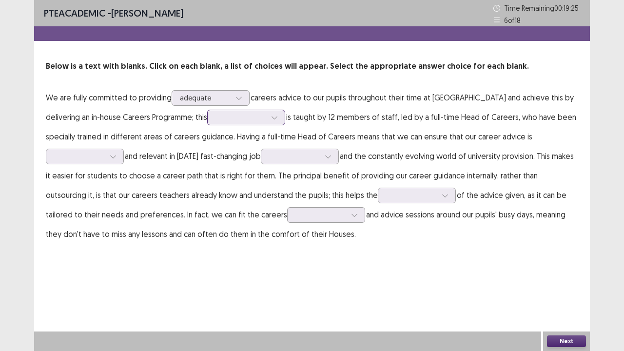
click at [220, 121] on div at bounding box center [240, 117] width 51 height 9
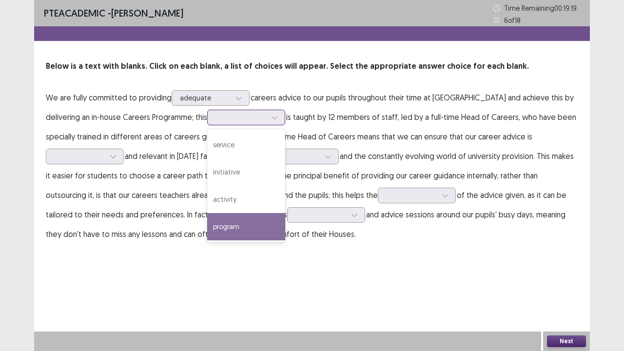
click at [207, 228] on div "program" at bounding box center [246, 226] width 78 height 27
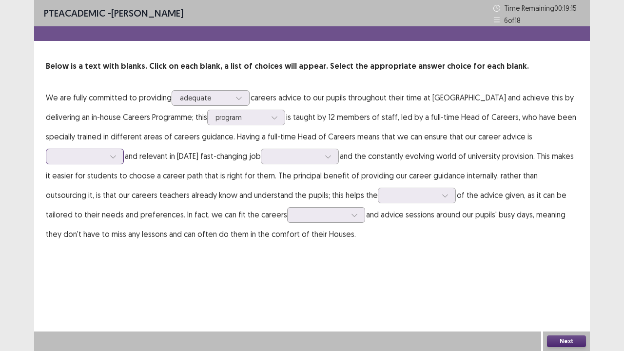
click at [124, 149] on div at bounding box center [85, 157] width 78 height 16
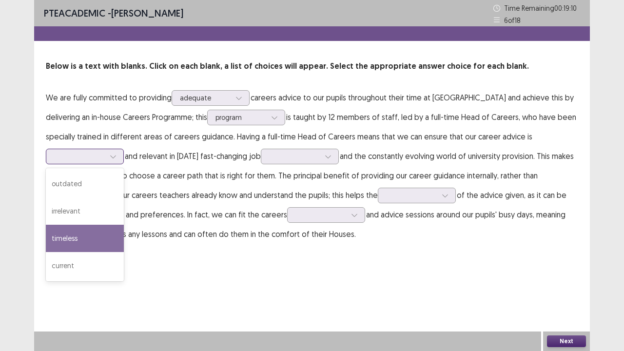
click at [124, 225] on div "timeless" at bounding box center [85, 238] width 78 height 27
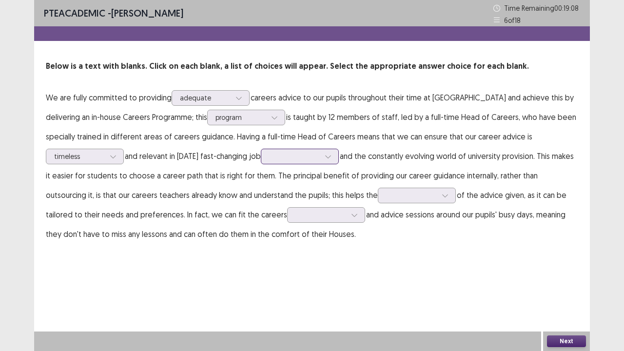
click at [269, 160] on div at bounding box center [294, 156] width 51 height 9
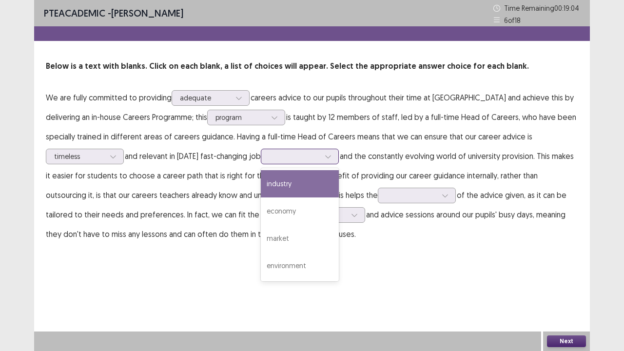
click at [261, 183] on div "industry" at bounding box center [300, 183] width 78 height 27
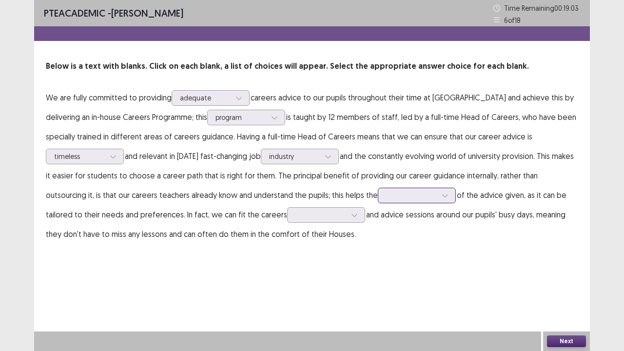
click at [386, 192] on div at bounding box center [411, 195] width 51 height 9
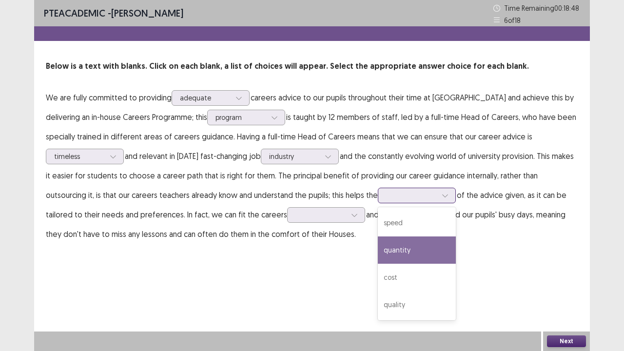
click at [378, 257] on div "quantity" at bounding box center [417, 249] width 78 height 27
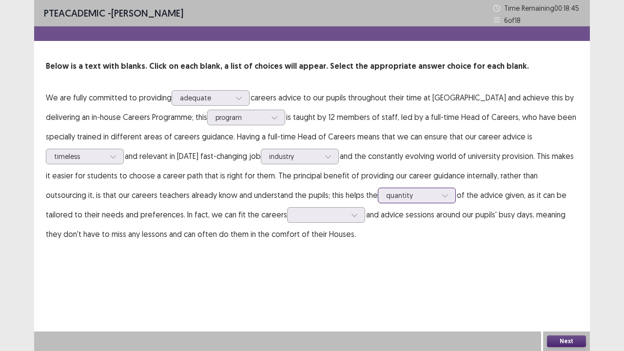
click at [386, 198] on div at bounding box center [411, 195] width 51 height 9
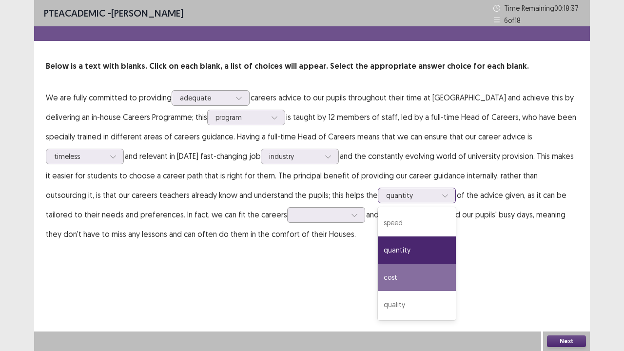
click at [378, 270] on div "cost" at bounding box center [417, 277] width 78 height 27
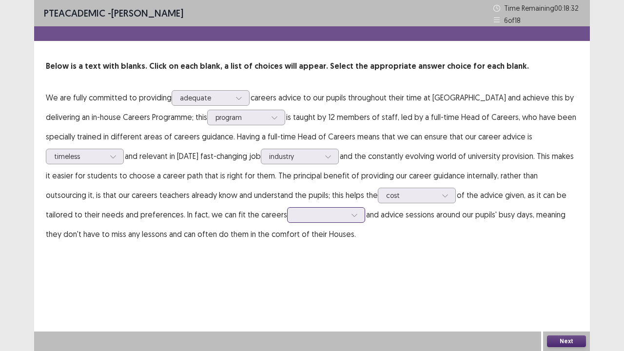
click at [351, 213] on icon at bounding box center [354, 215] width 7 height 7
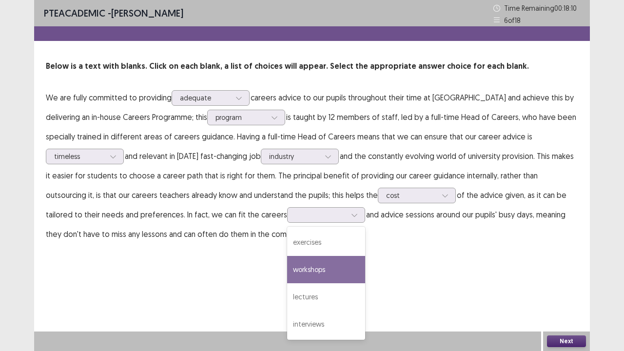
click at [338, 248] on div "PTE academic - [PERSON_NAME] Time Remaining 00 : 18 : 10 6 of 18 Below is a tex…" at bounding box center [312, 131] width 556 height 263
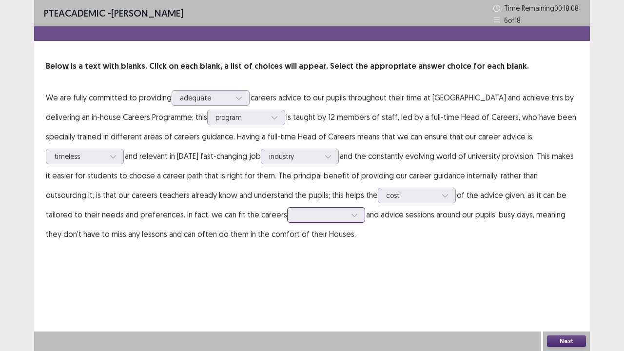
click at [295, 212] on div at bounding box center [320, 214] width 51 height 9
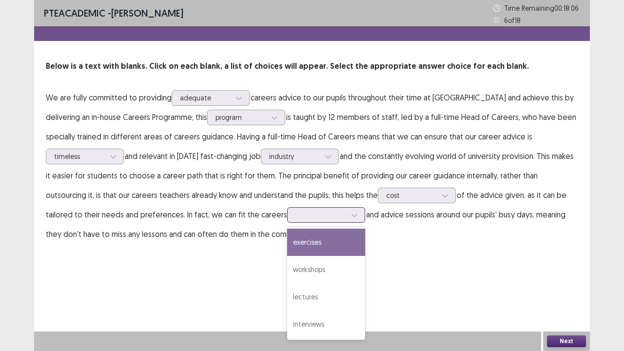
click at [287, 242] on div "exercises" at bounding box center [326, 242] width 78 height 27
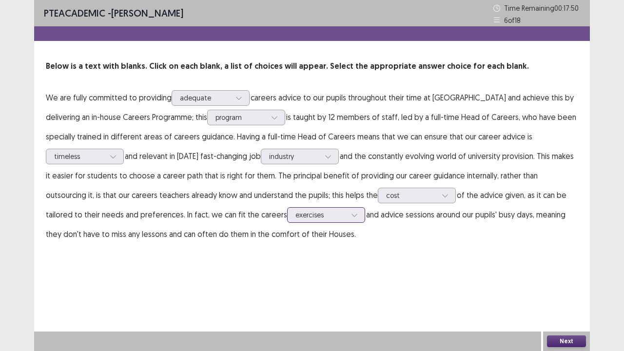
click at [295, 214] on div at bounding box center [320, 214] width 51 height 9
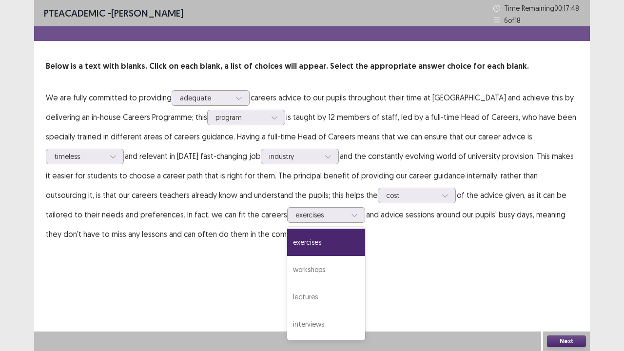
click at [559, 312] on button "Next" at bounding box center [566, 341] width 39 height 12
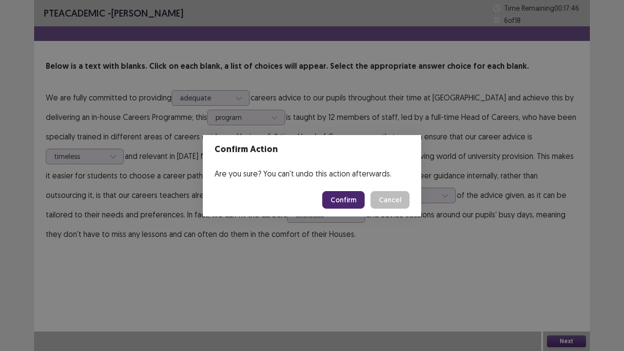
click at [341, 200] on button "Confirm" at bounding box center [343, 200] width 42 height 18
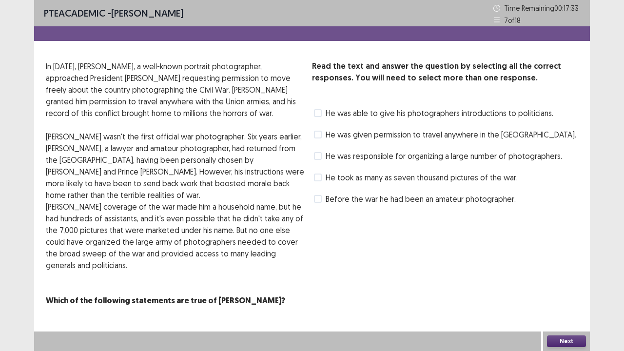
click at [320, 151] on label "He was responsible for organizing a large number of photographers." at bounding box center [438, 156] width 248 height 12
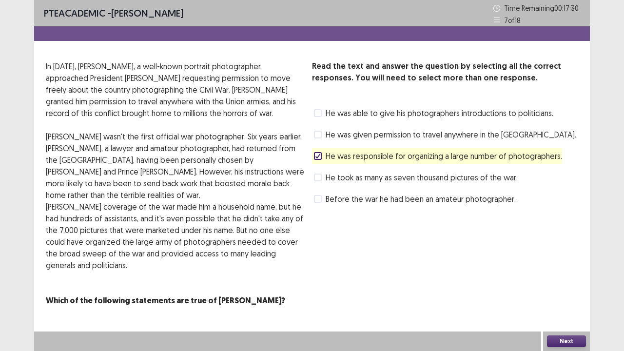
click at [556, 312] on button "Next" at bounding box center [566, 341] width 39 height 12
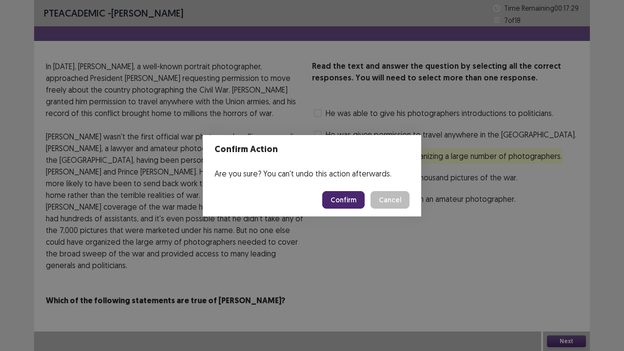
click at [345, 193] on button "Confirm" at bounding box center [343, 200] width 42 height 18
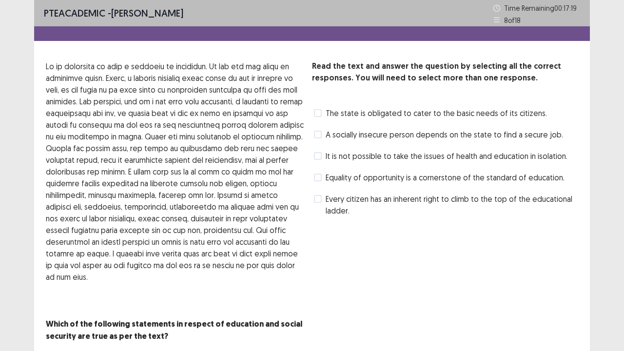
click at [315, 112] on span at bounding box center [318, 113] width 8 height 8
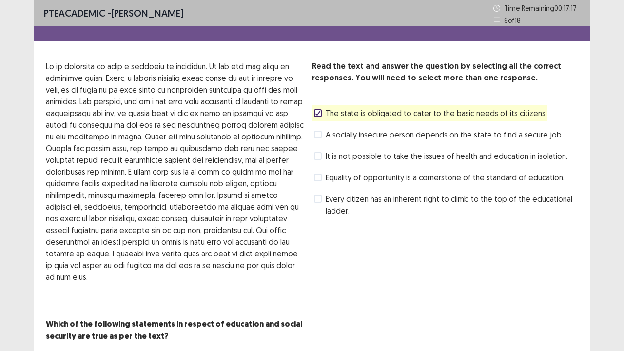
click at [319, 178] on span at bounding box center [318, 177] width 8 height 8
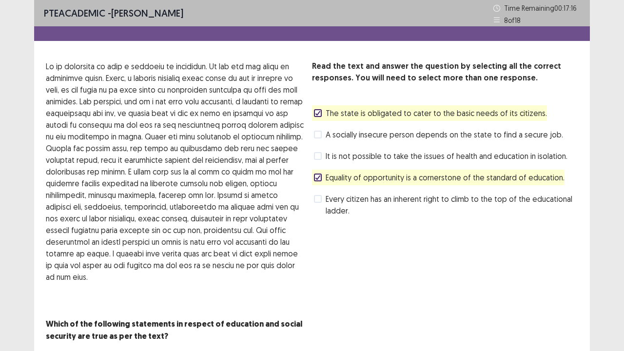
scroll to position [22, 0]
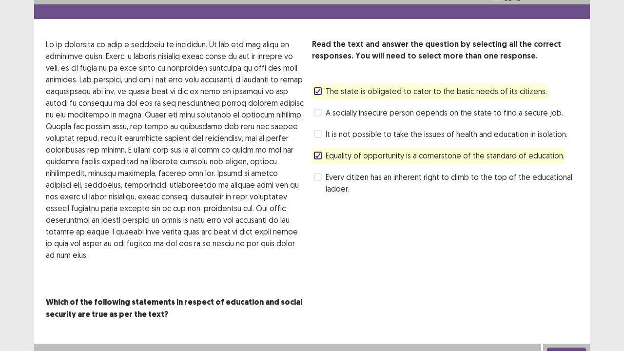
click at [568, 312] on button "Next" at bounding box center [566, 353] width 39 height 12
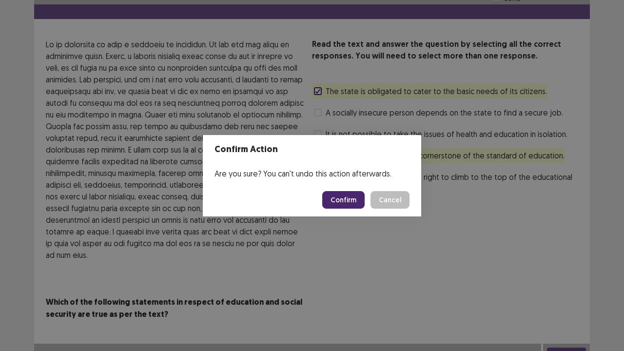
click at [358, 205] on button "Confirm" at bounding box center [343, 200] width 42 height 18
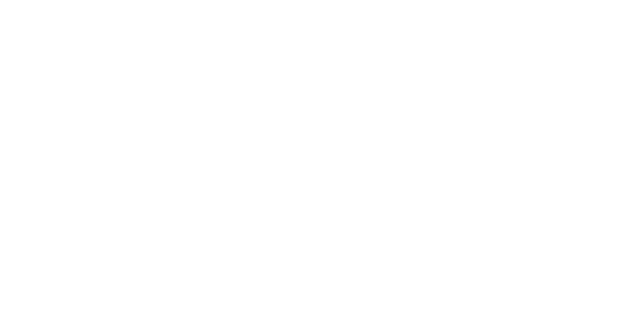
scroll to position [0, 0]
